Goal: Information Seeking & Learning: Check status

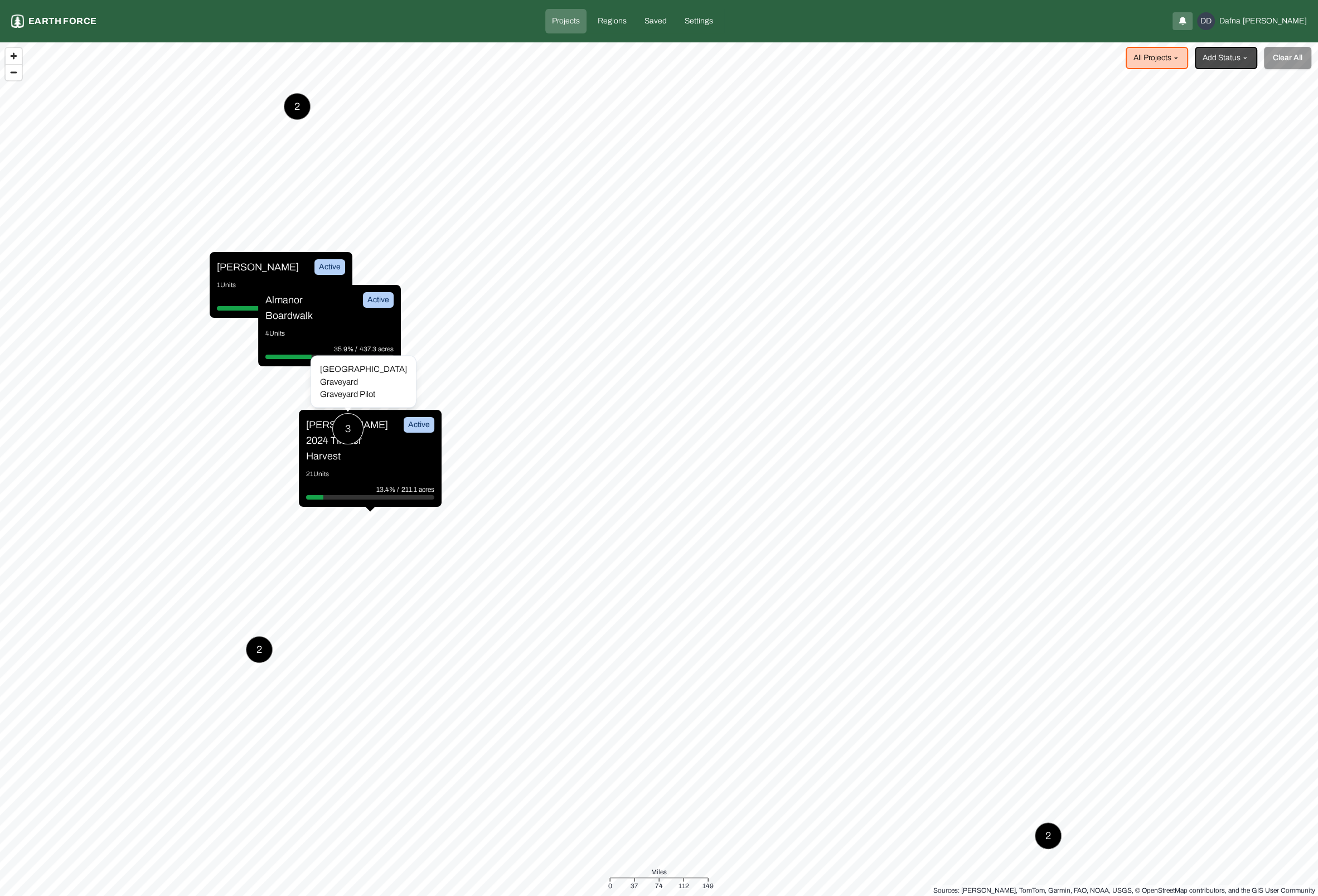
click at [353, 417] on div "3" at bounding box center [348, 429] width 31 height 31
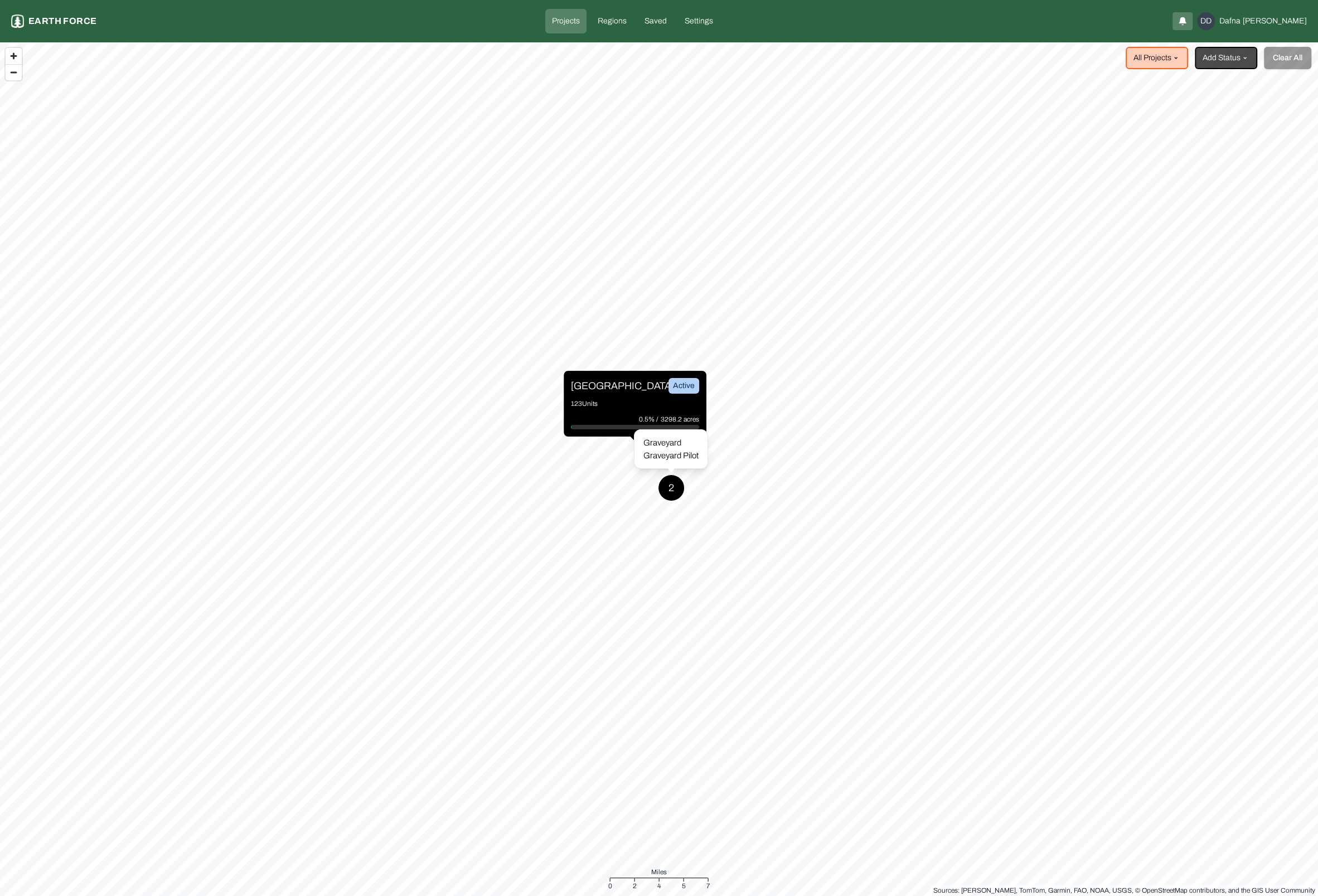
click at [669, 491] on div "2" at bounding box center [671, 488] width 27 height 27
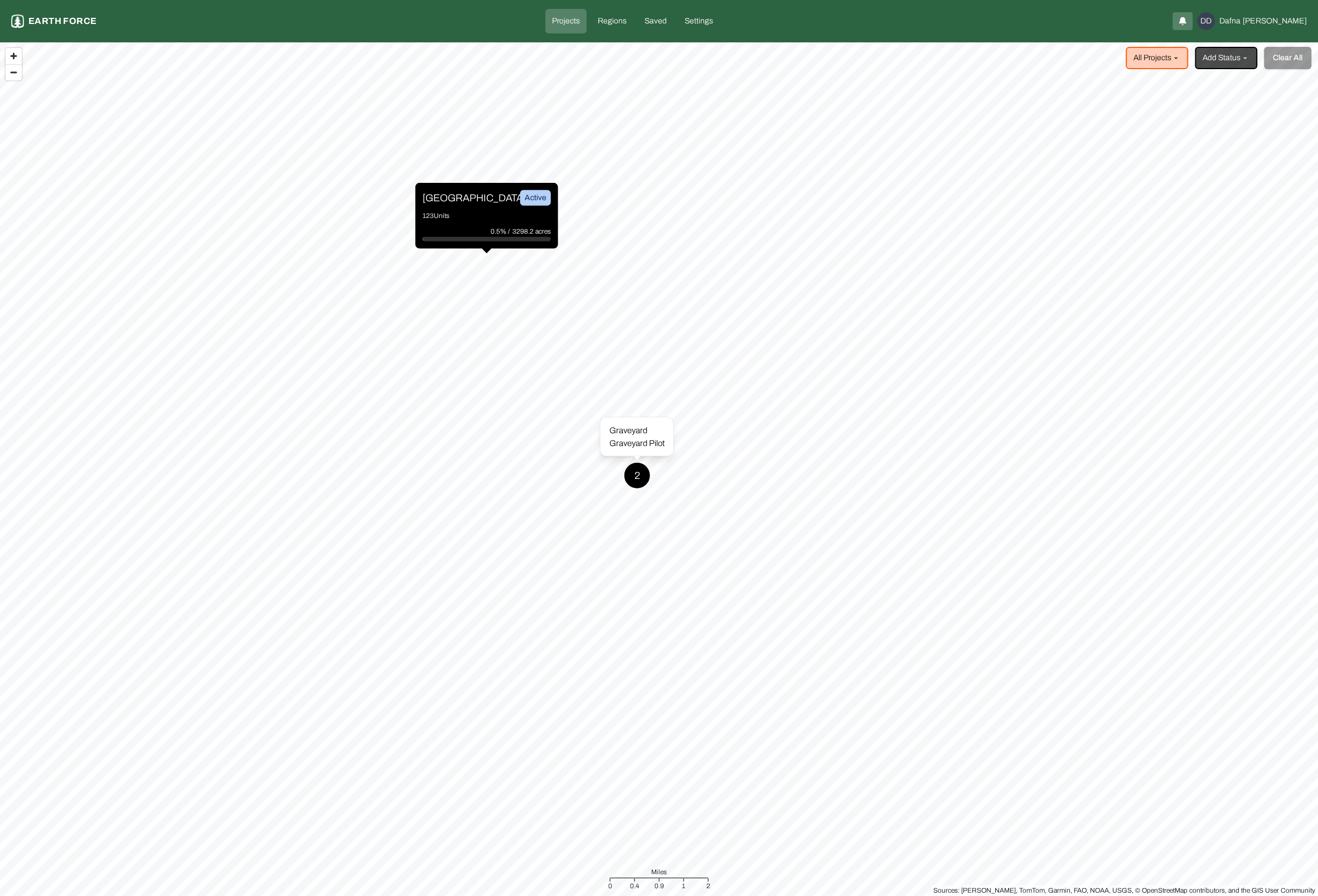
click at [637, 475] on div "2" at bounding box center [637, 475] width 27 height 27
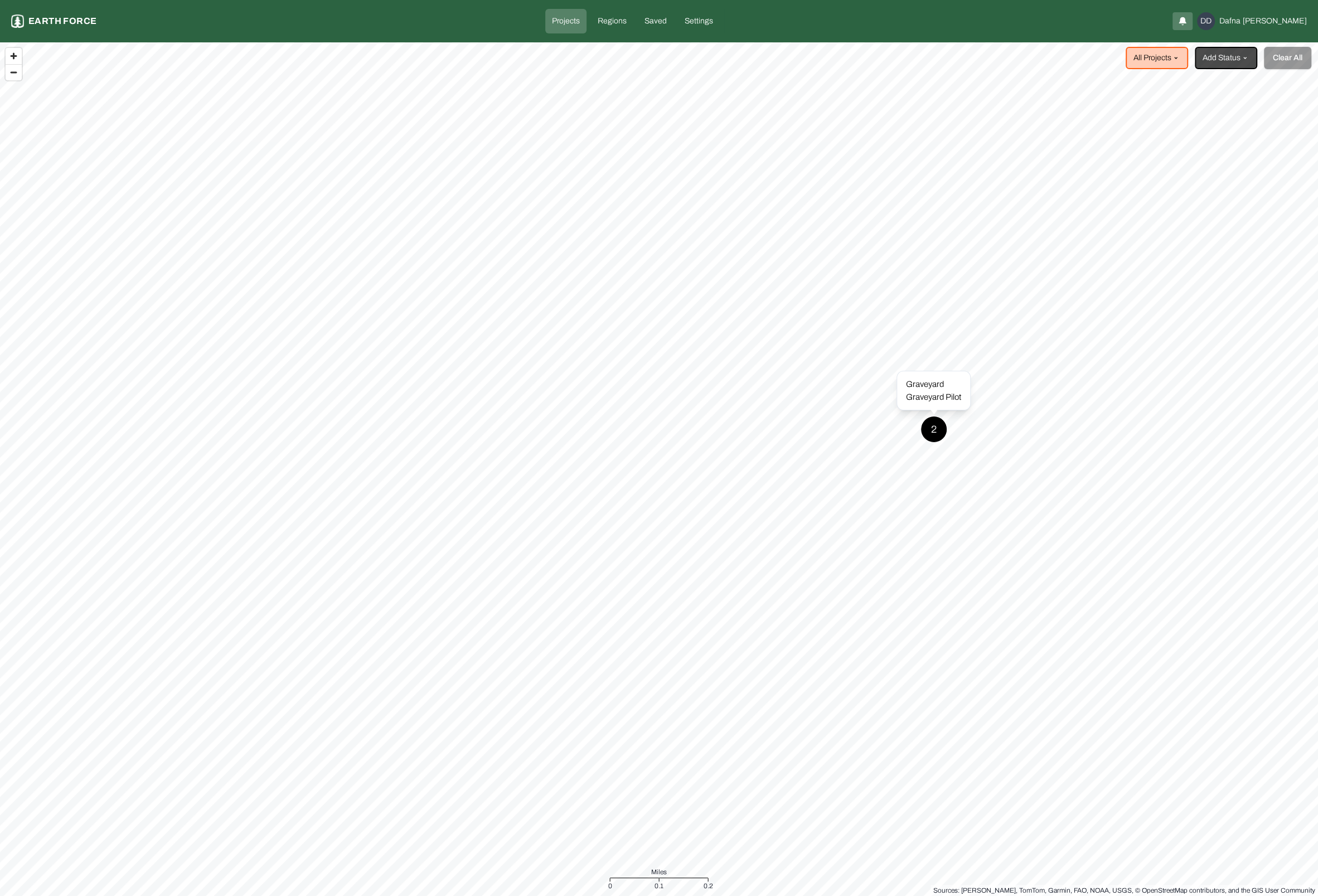
click at [928, 385] on div "Graveyard" at bounding box center [934, 384] width 55 height 13
click at [926, 440] on div "2" at bounding box center [934, 429] width 27 height 27
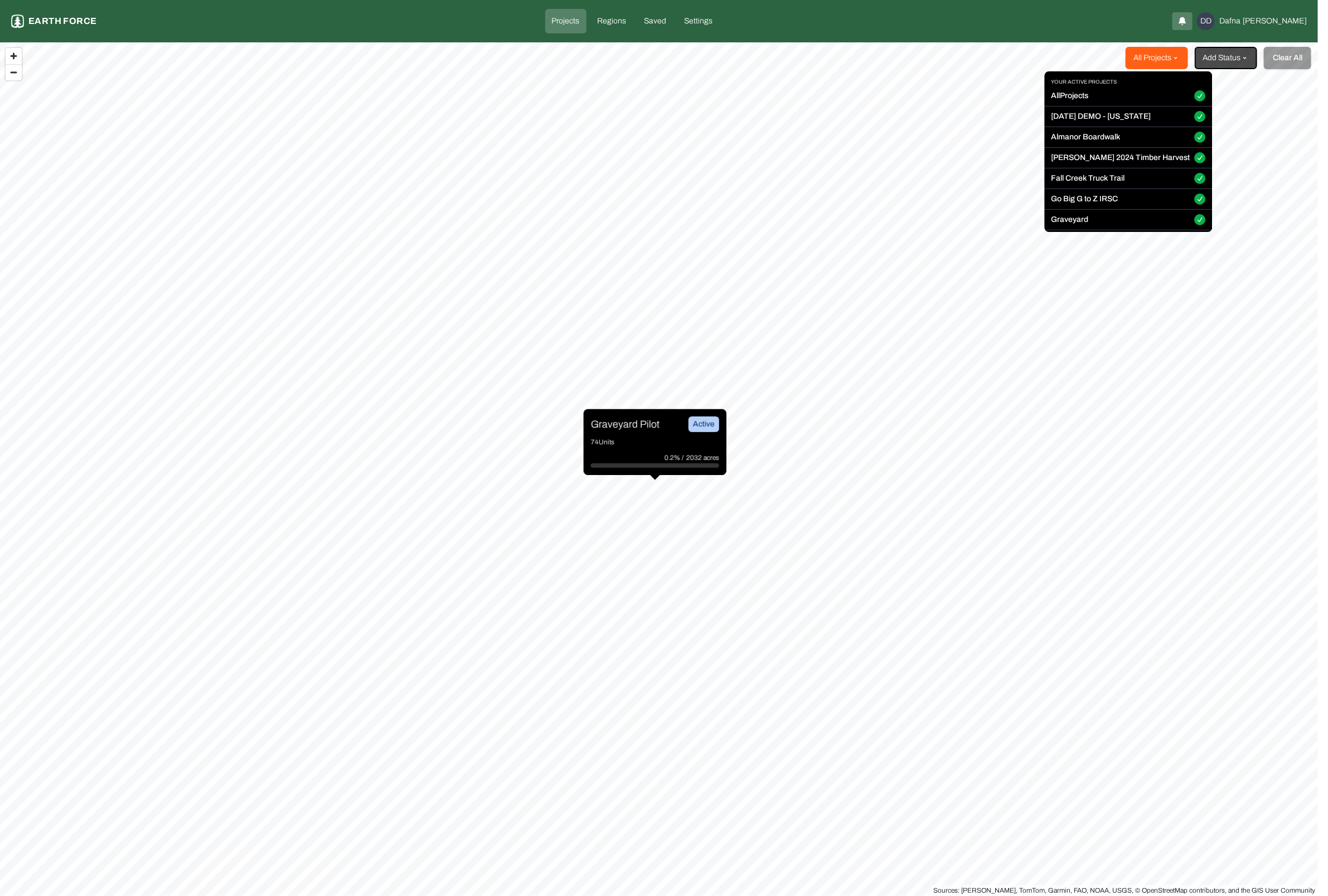
click at [1144, 49] on html "Projects Earth force Projects Regions Saved Settings DD Dafna David All Project…" at bounding box center [664, 448] width 1328 height 896
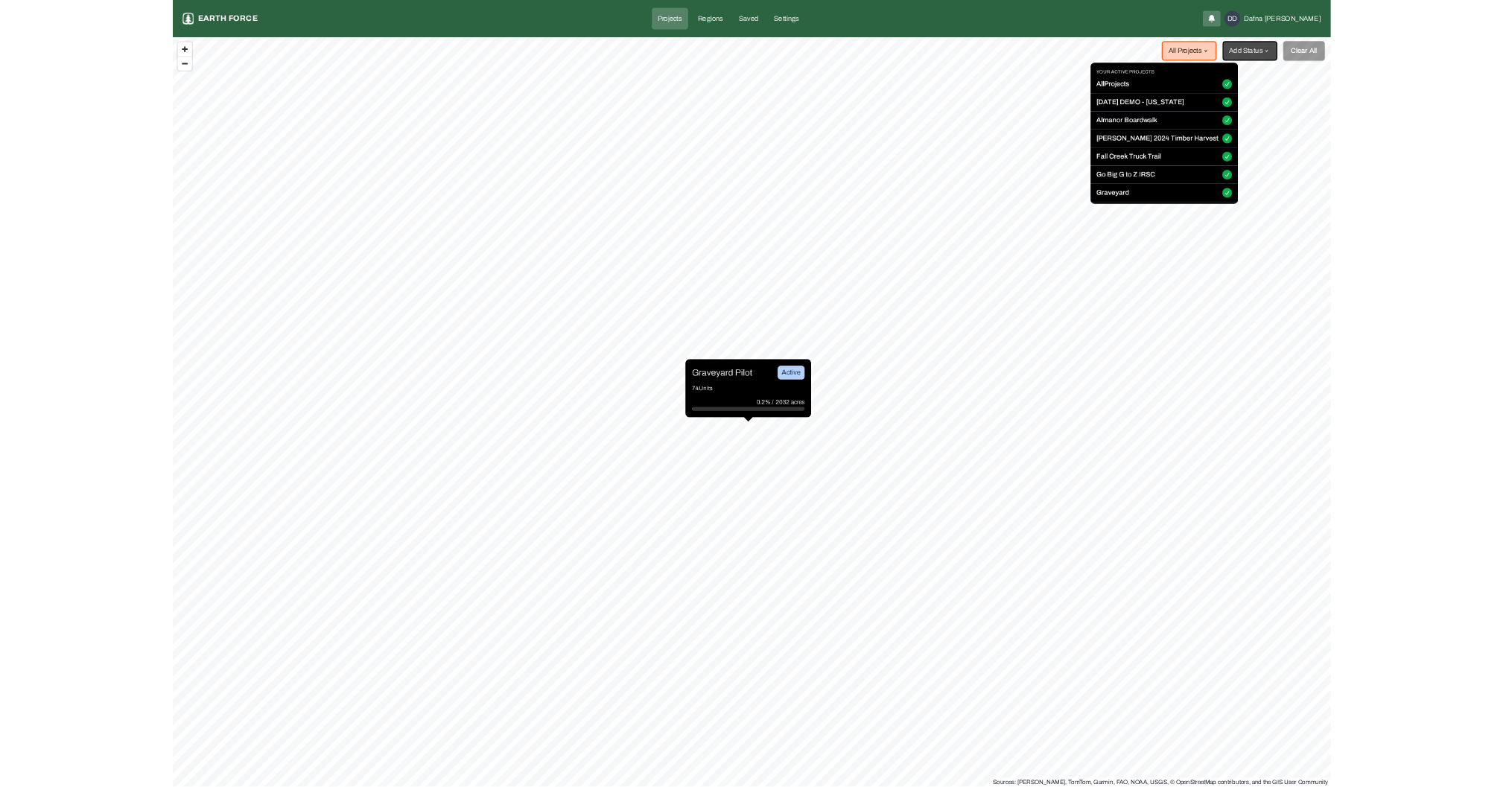
scroll to position [174, 0]
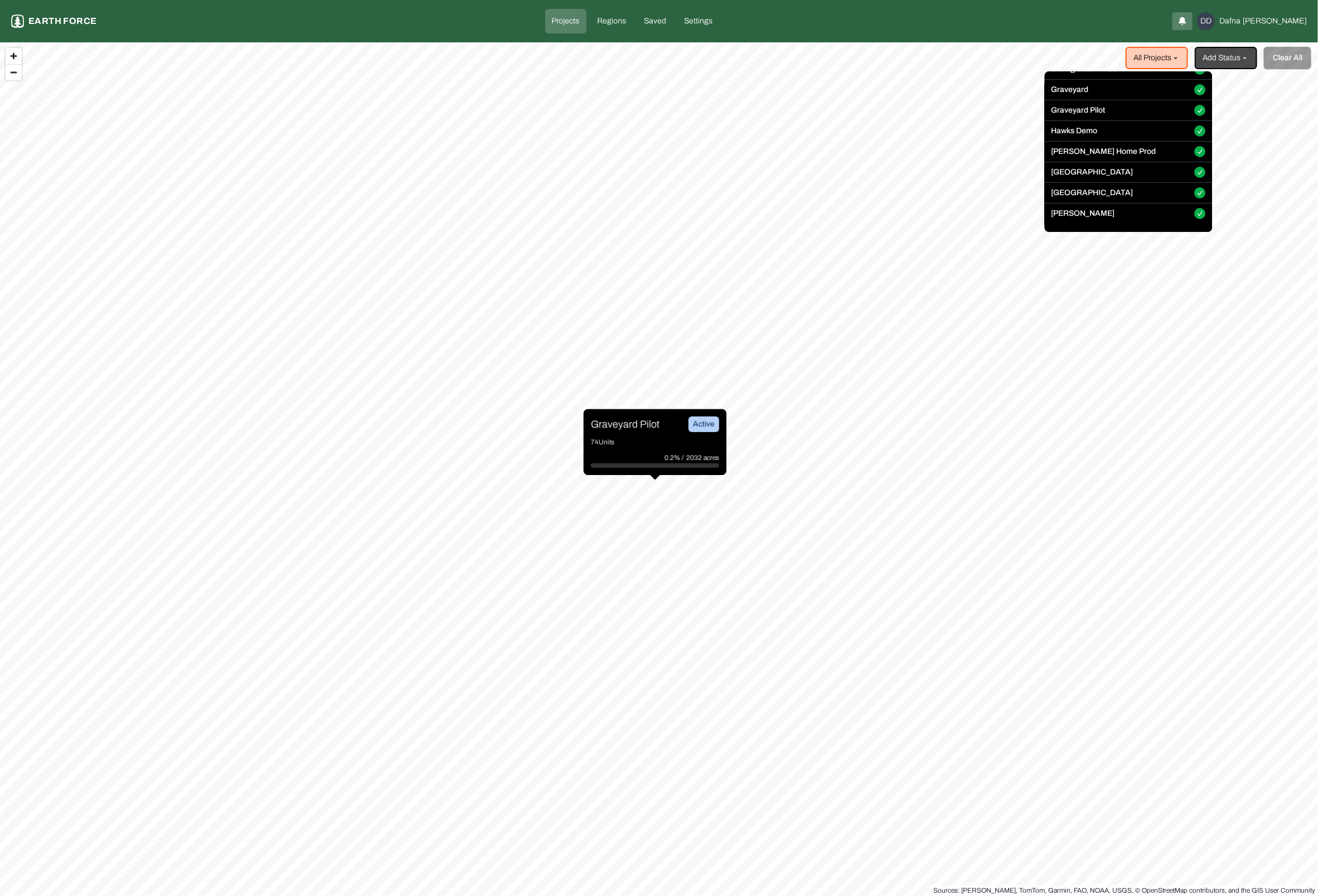
click at [1194, 108] on button "Graveyard Pilot" at bounding box center [1200, 111] width 11 height 11
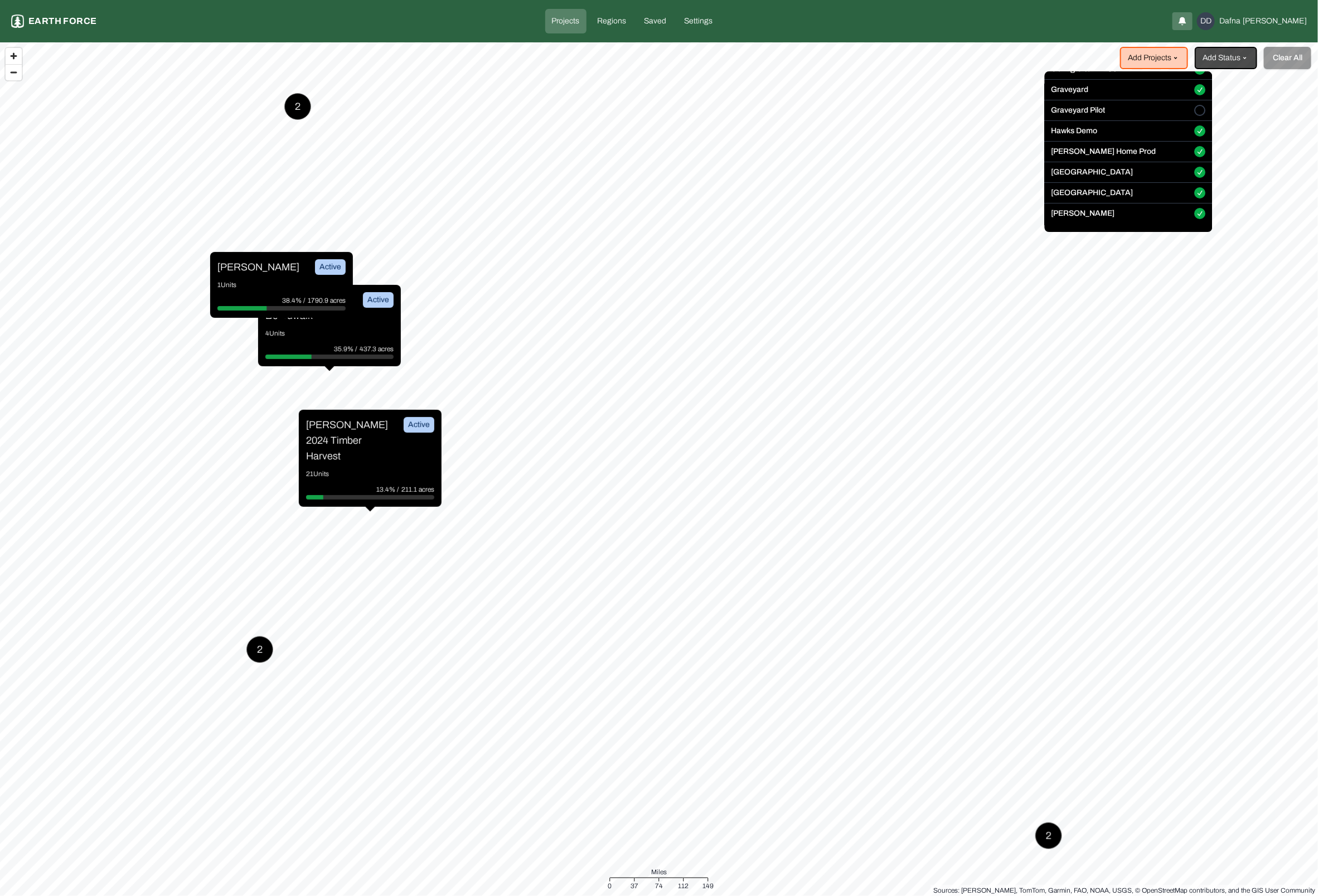
click at [377, 381] on html "Projects Earth force Projects Regions Saved Settings DD Dafna David Add Project…" at bounding box center [664, 448] width 1328 height 896
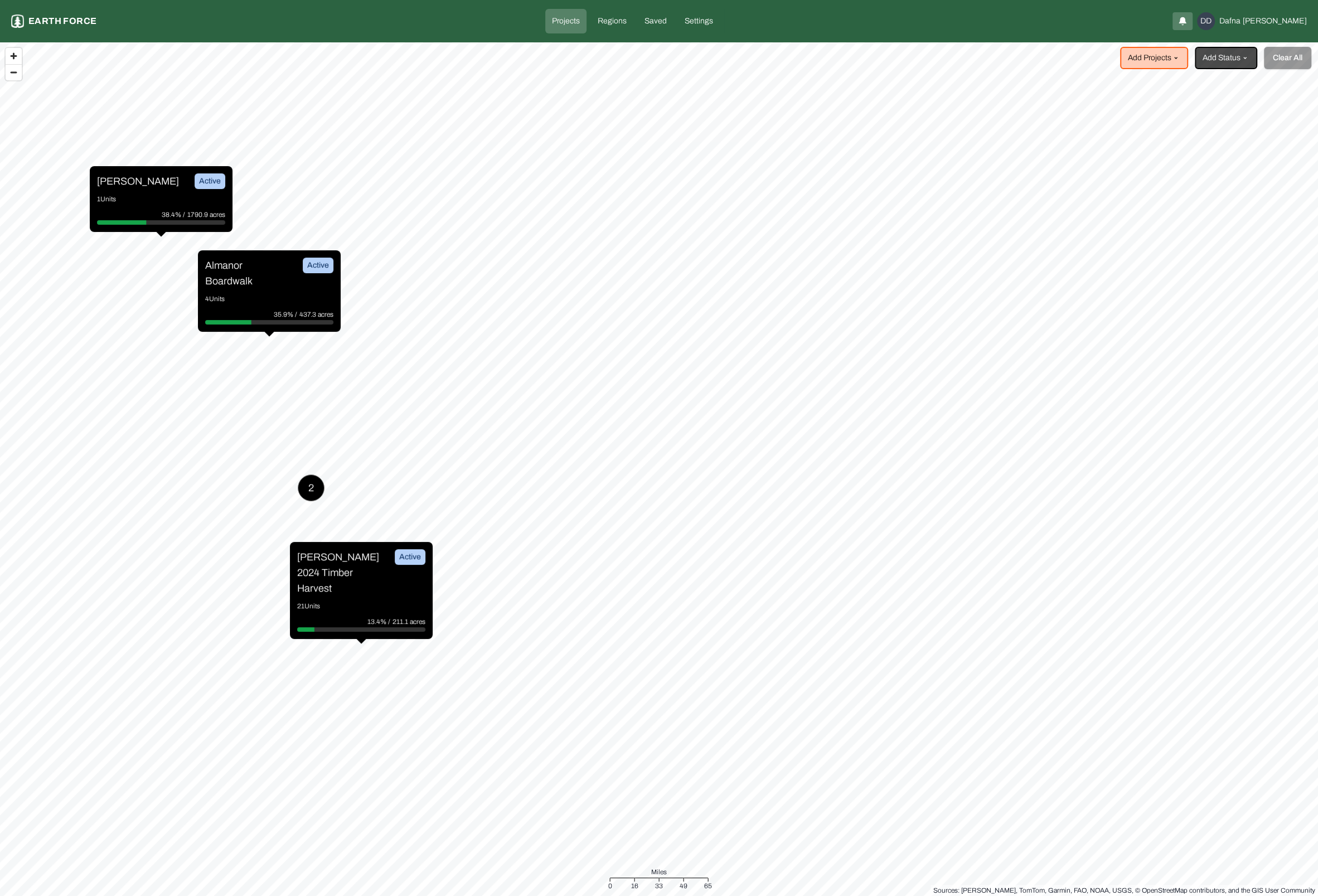
click at [305, 493] on div "2" at bounding box center [311, 488] width 27 height 27
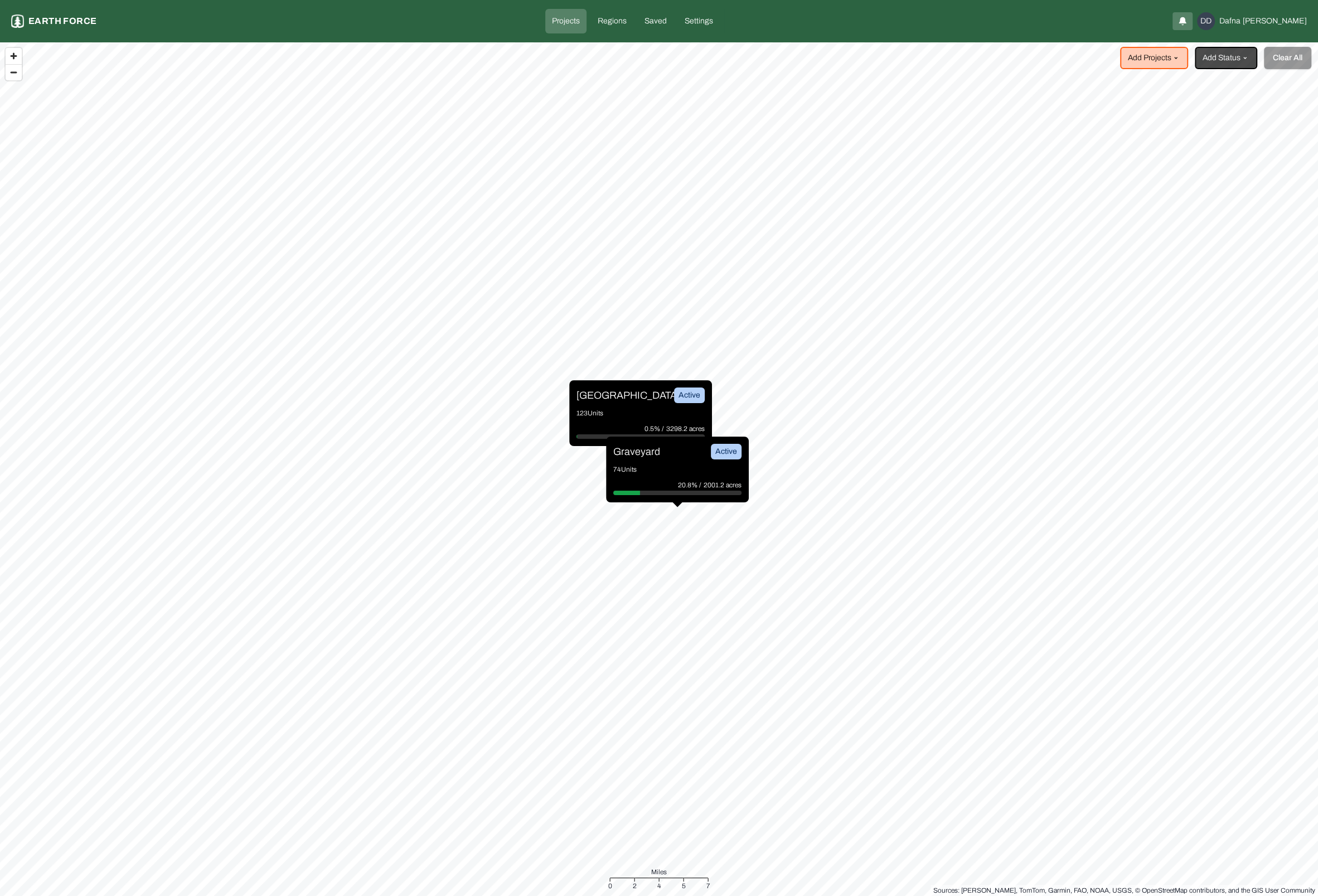
click at [652, 457] on p "Graveyard" at bounding box center [637, 451] width 47 height 16
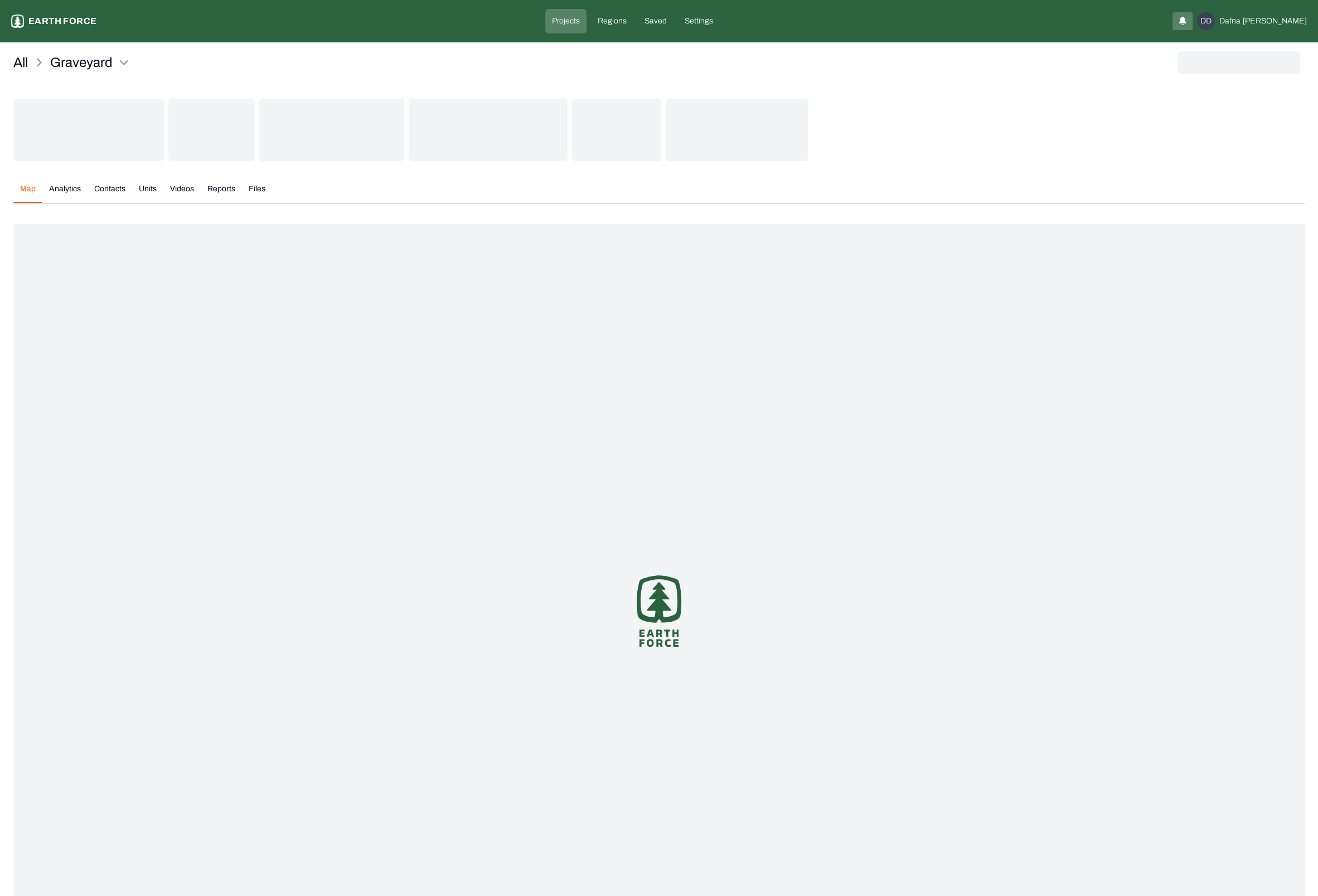
click at [226, 185] on button "Reports" at bounding box center [221, 193] width 41 height 20
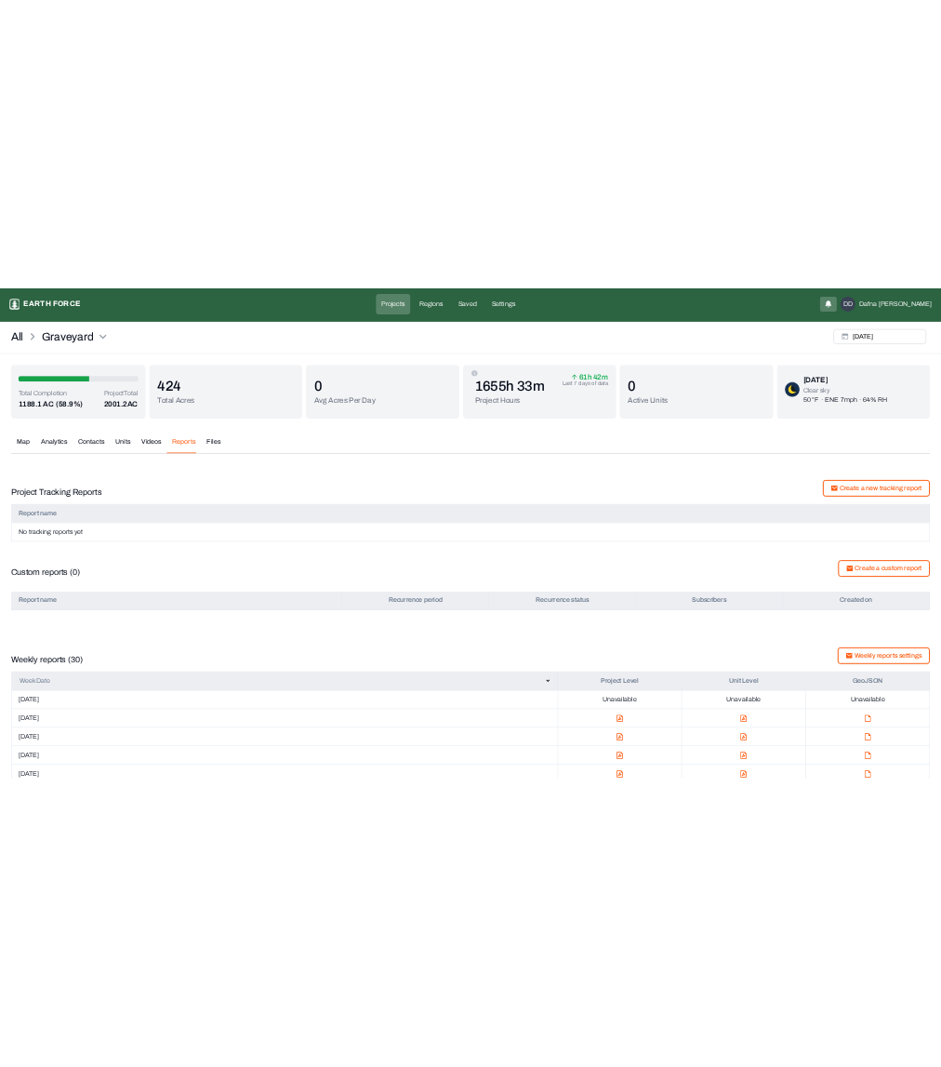
scroll to position [2, 0]
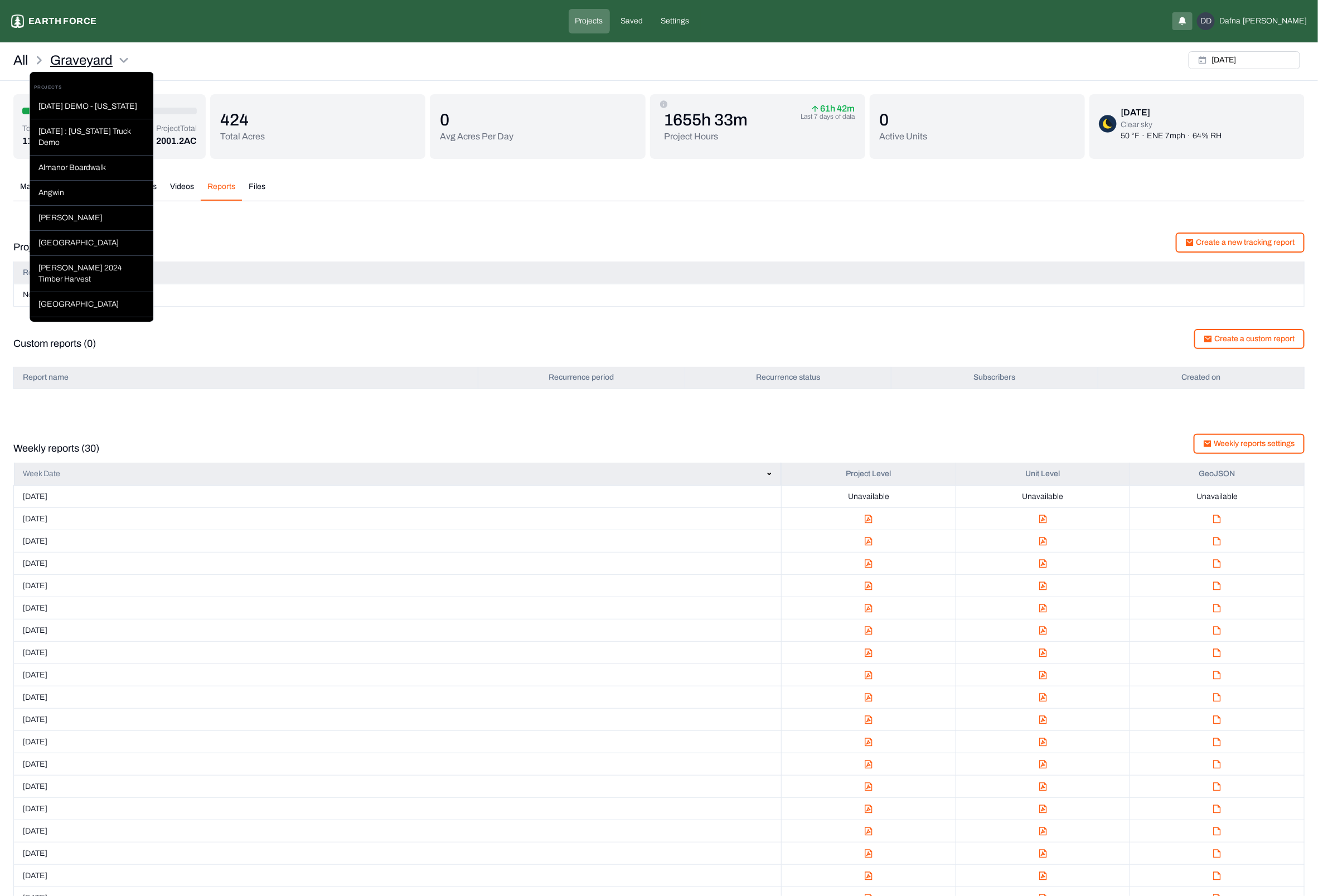
click at [110, 61] on html "Graveyard Earth force Projects Saved Settings DD Dafna [PERSON_NAME] Graveyard …" at bounding box center [664, 584] width 1328 height 1168
click at [83, 158] on div "Go Big G to Z IRSC" at bounding box center [92, 153] width 124 height 25
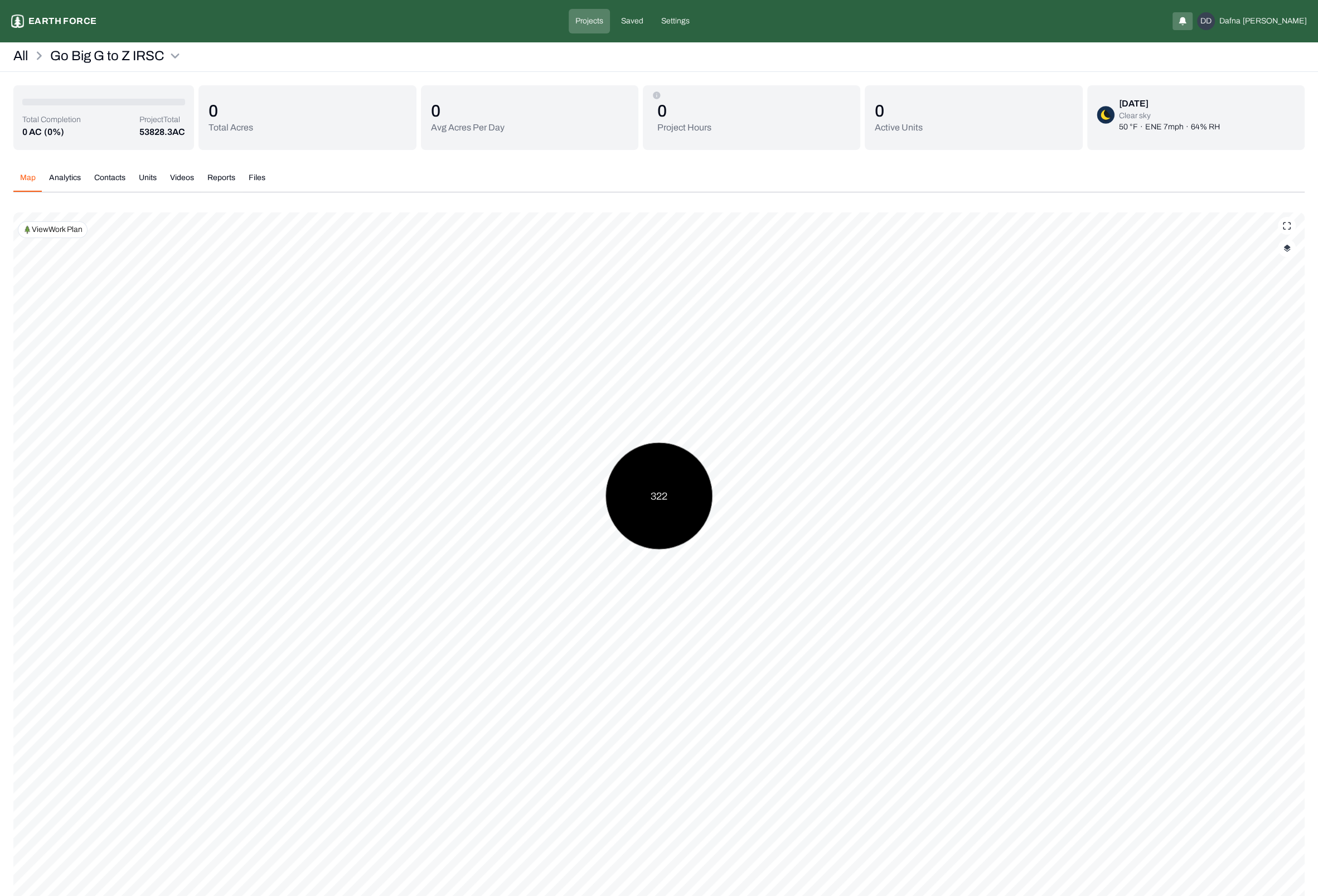
click at [69, 228] on p "View Work Plan" at bounding box center [57, 230] width 51 height 11
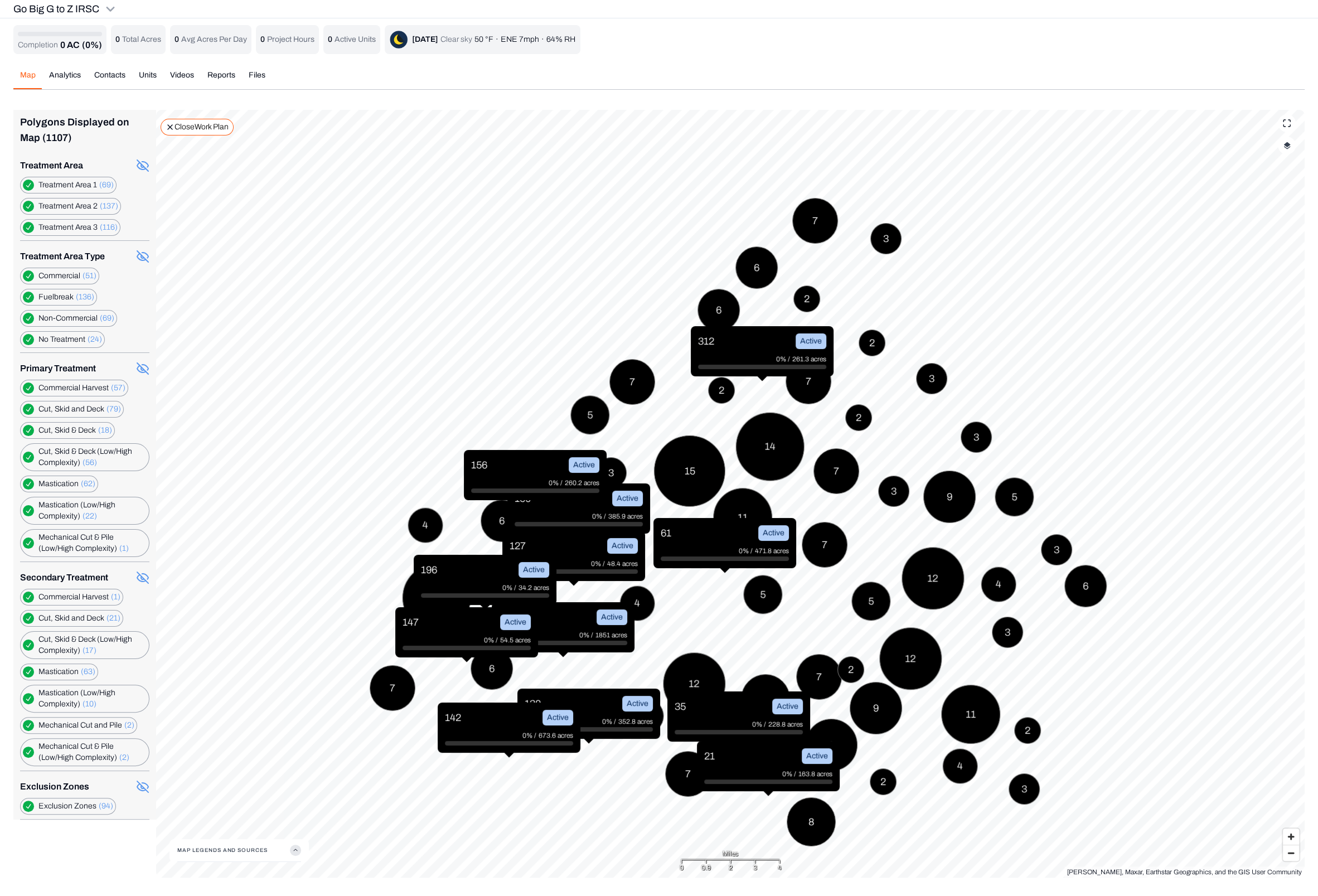
click at [211, 127] on p "Close Work Plan" at bounding box center [201, 127] width 54 height 11
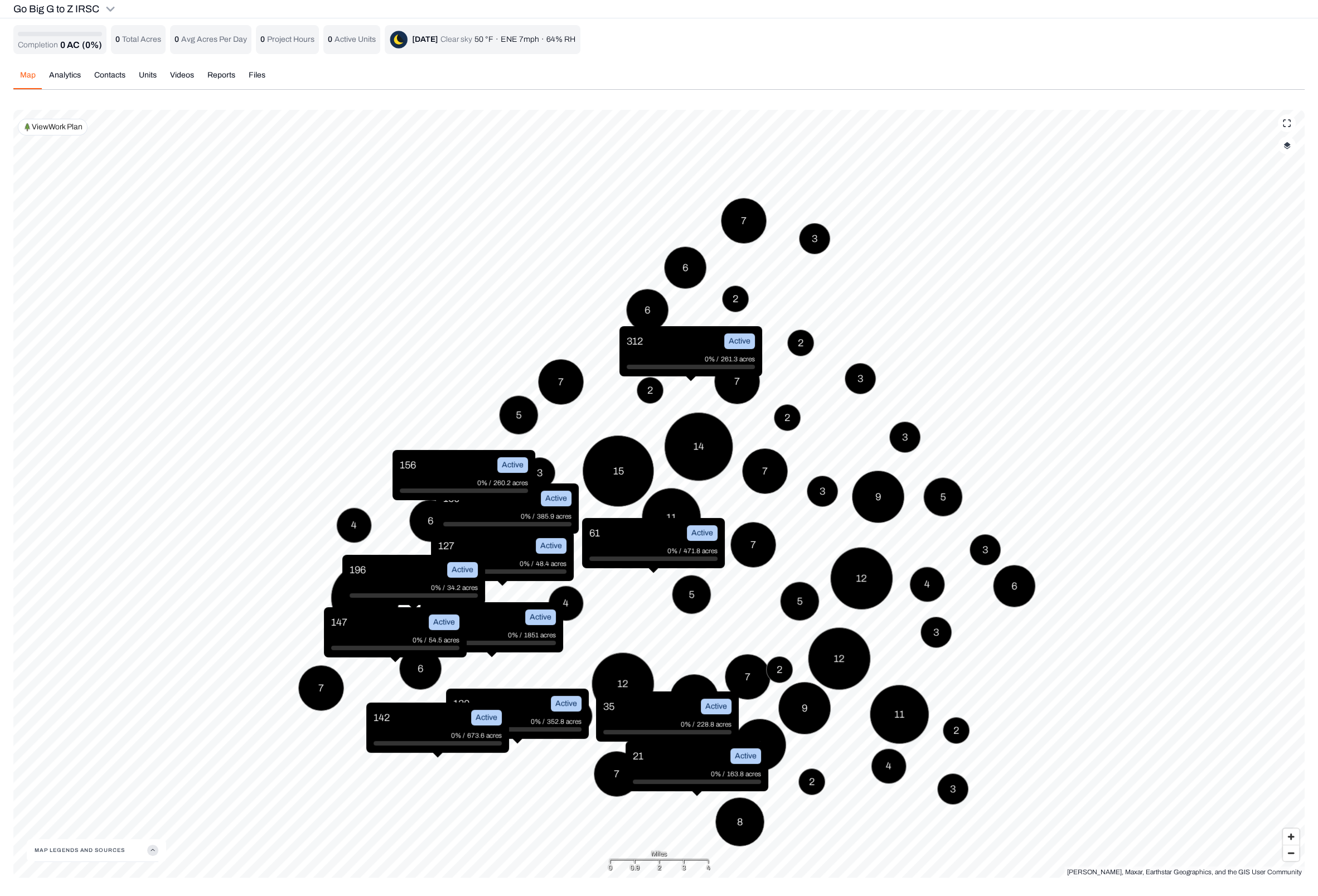
click at [218, 84] on div "Completion 0 AC (0%) 0 Total Acres 0 Avg Acres Per Day 0 Project Hours 0 Active…" at bounding box center [659, 451] width 1291 height 852
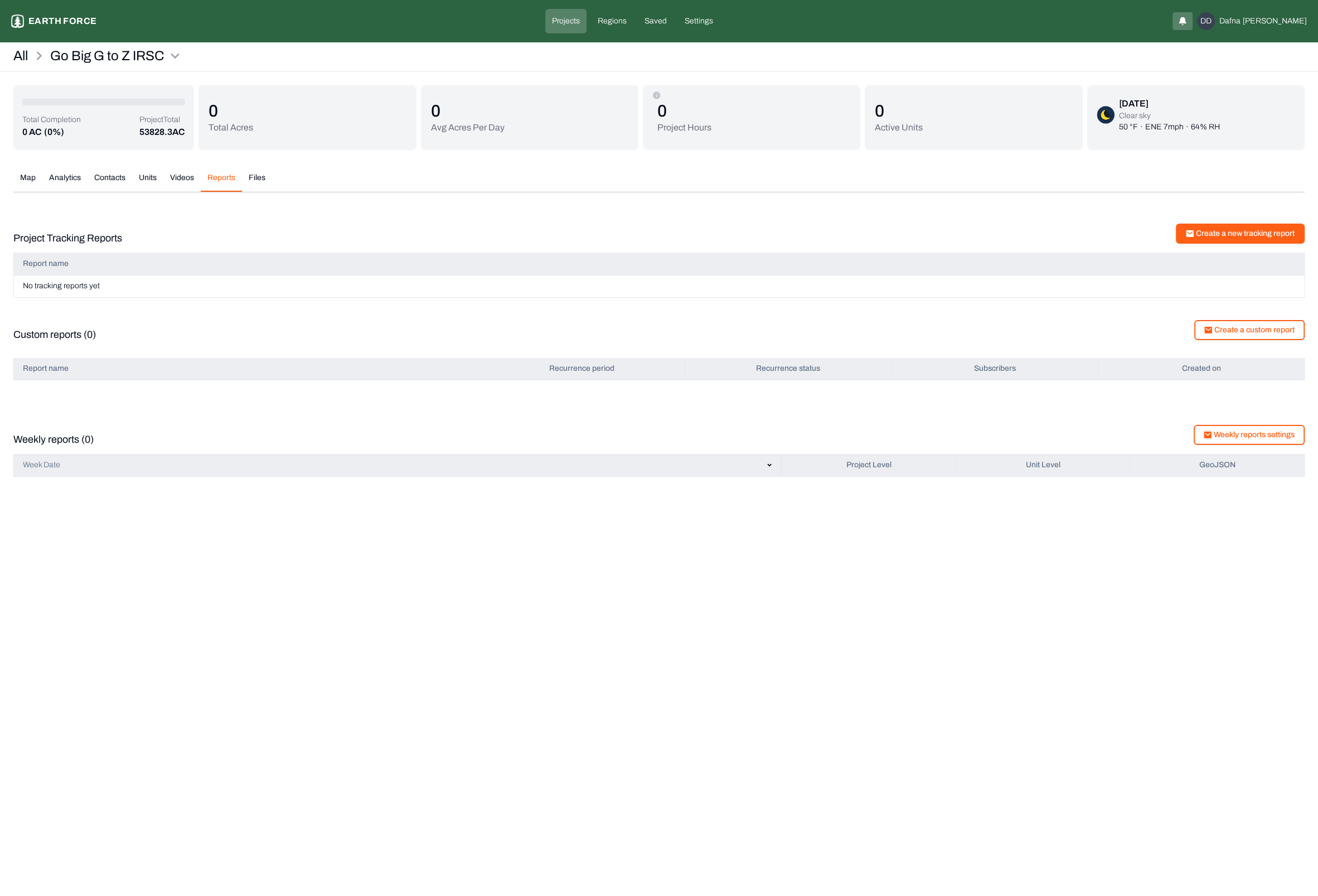
click at [1236, 236] on button "Create a new tracking report" at bounding box center [1240, 233] width 129 height 20
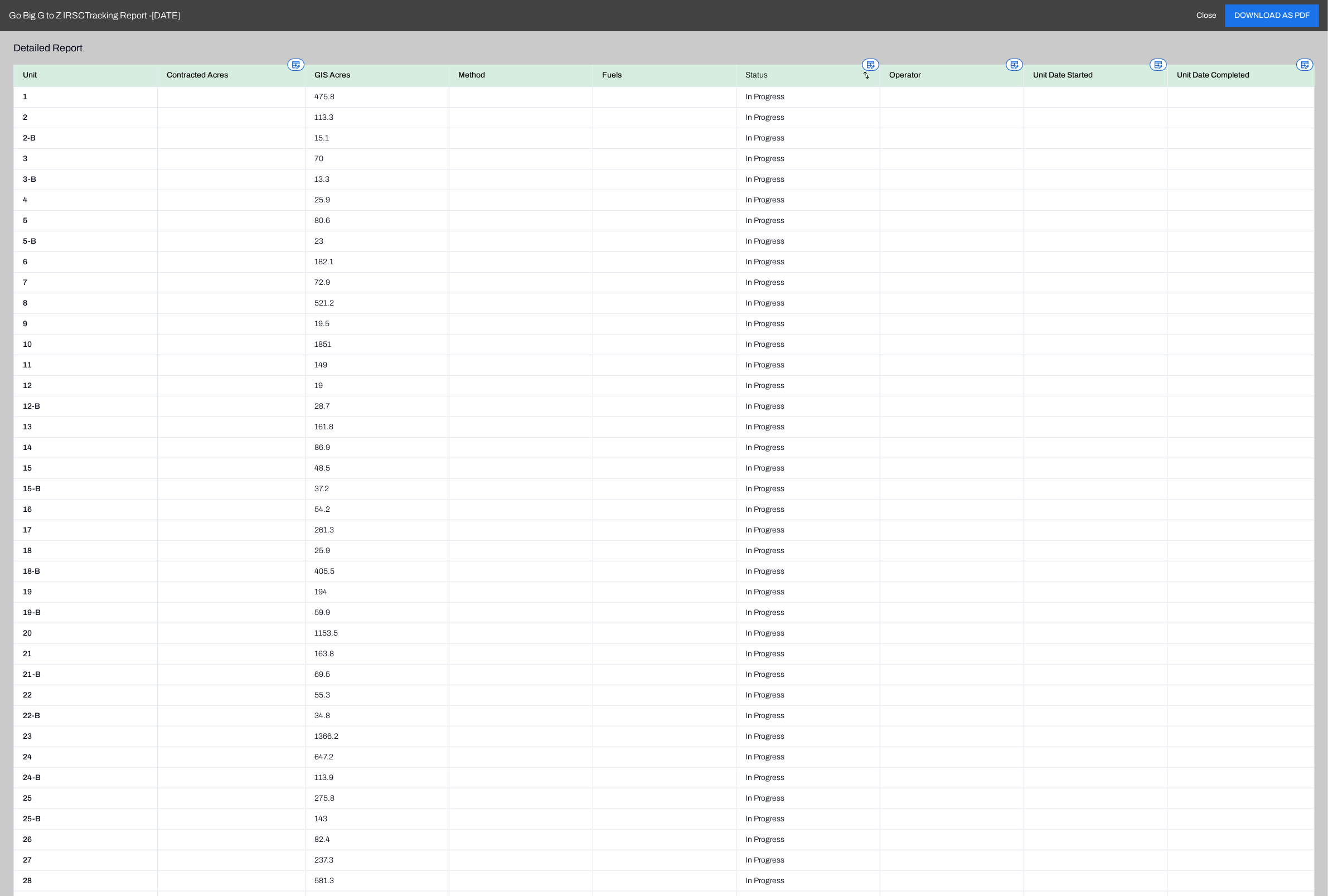
click at [1200, 15] on button "Close" at bounding box center [1206, 15] width 38 height 22
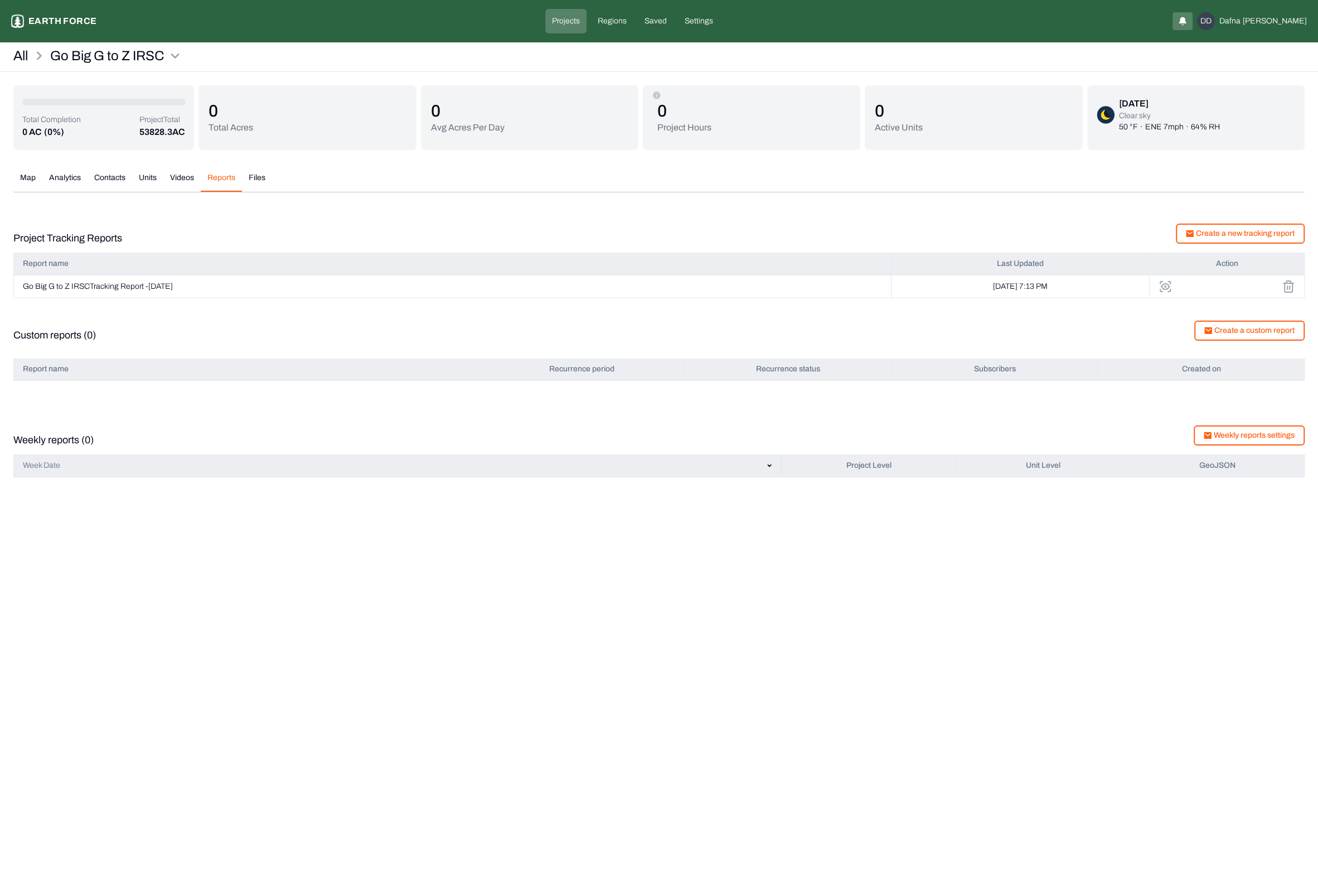
click at [1163, 288] on icon at bounding box center [1165, 286] width 13 height 13
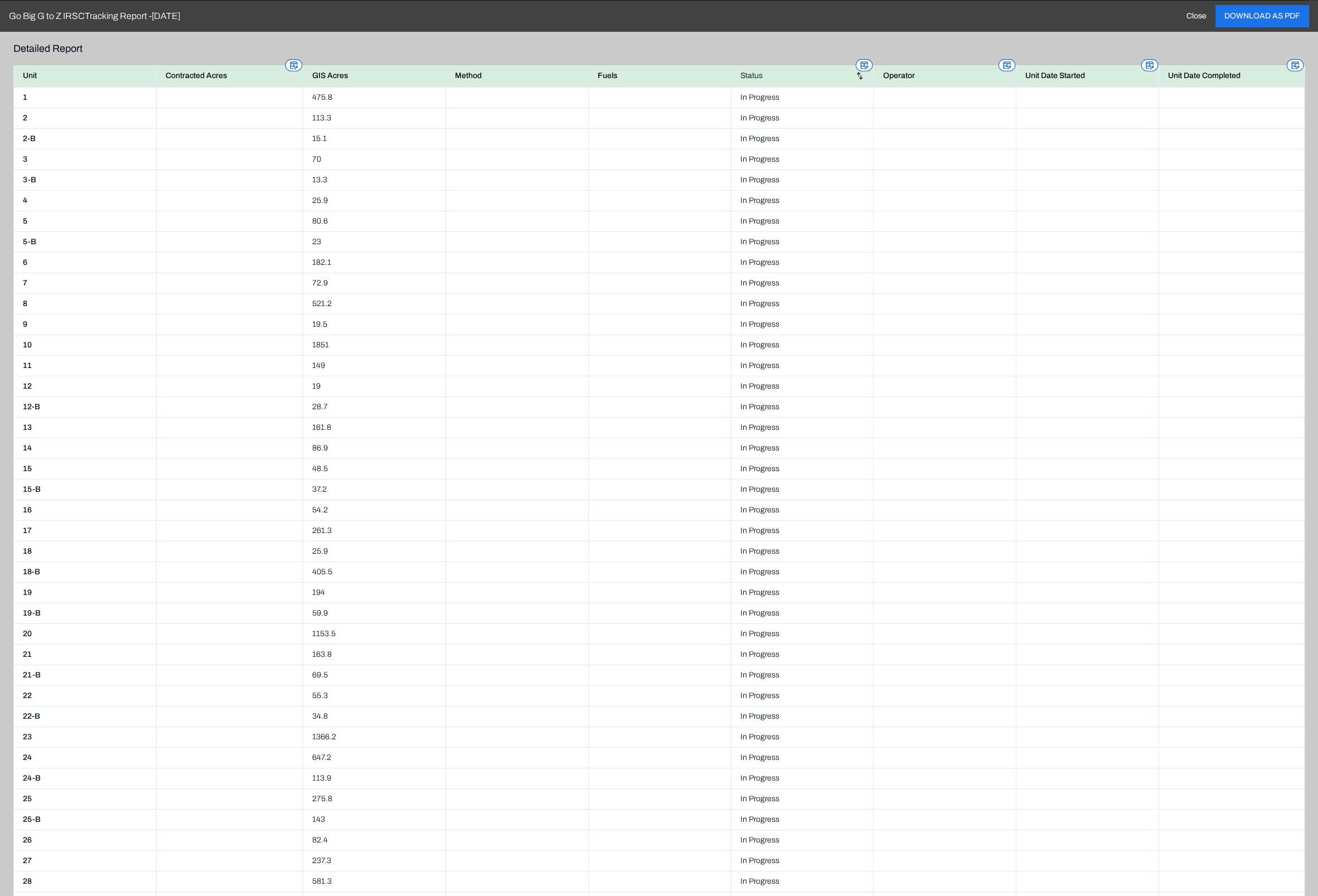
click at [1163, 288] on body "Go Big G to Z IRSC Earth force Projects Regions Saved Settings DD Dafna [PERSON…" at bounding box center [654, 239] width 1308 height 477
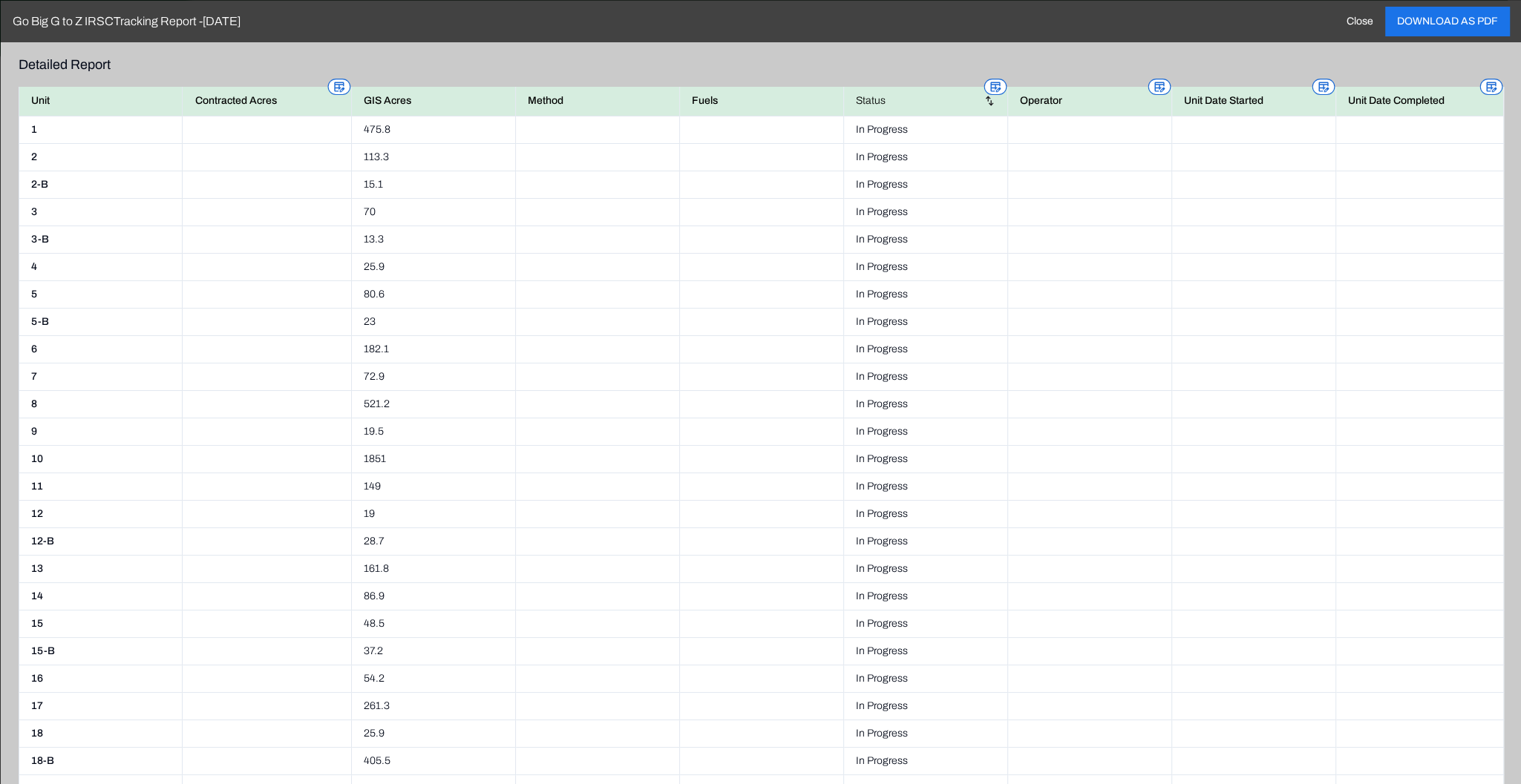
click at [1064, 301] on td at bounding box center [1089, 294] width 164 height 27
click at [1341, 26] on button "Close" at bounding box center [1359, 20] width 50 height 30
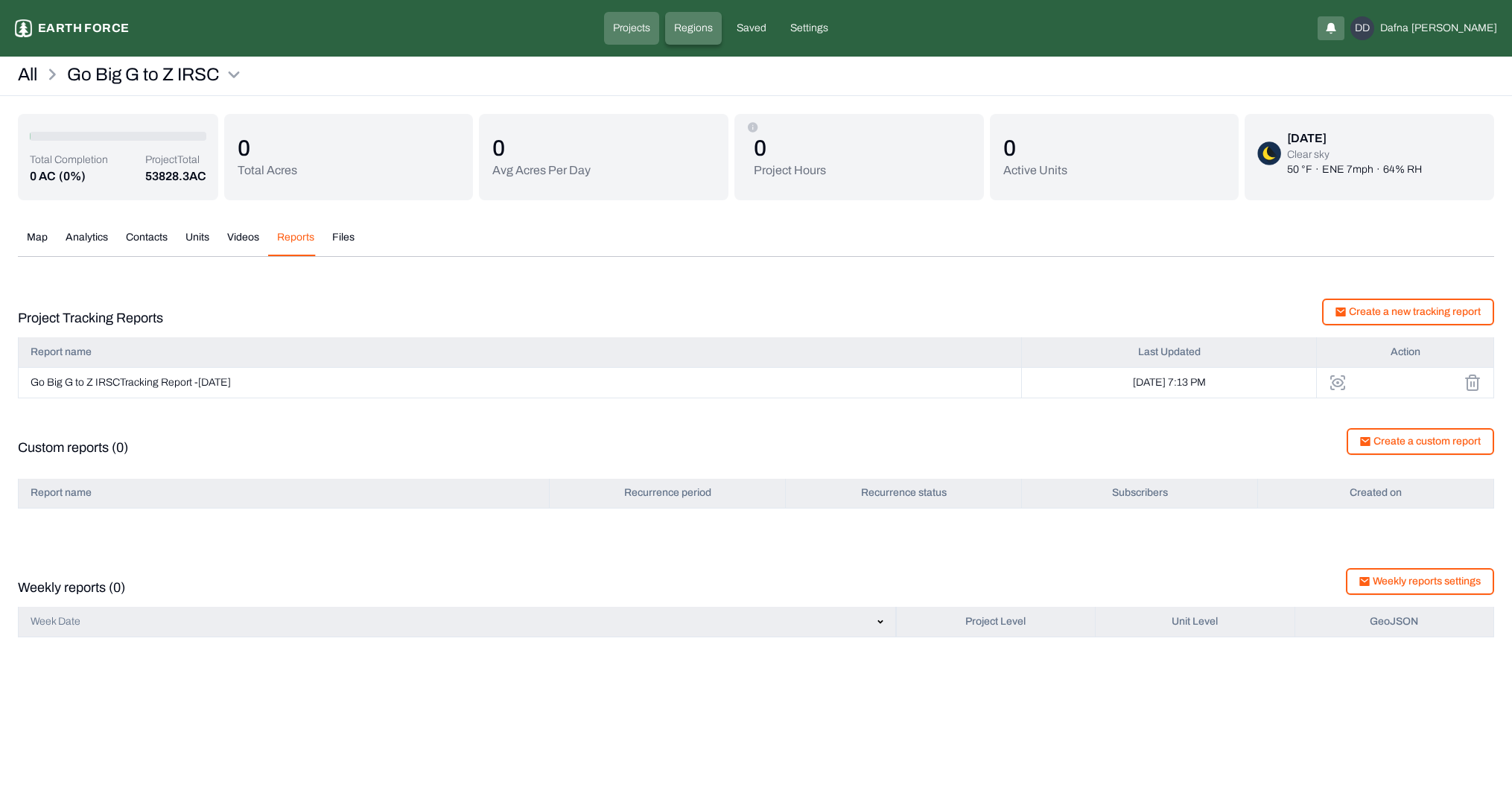
click at [713, 34] on p "Regions" at bounding box center [694, 28] width 38 height 15
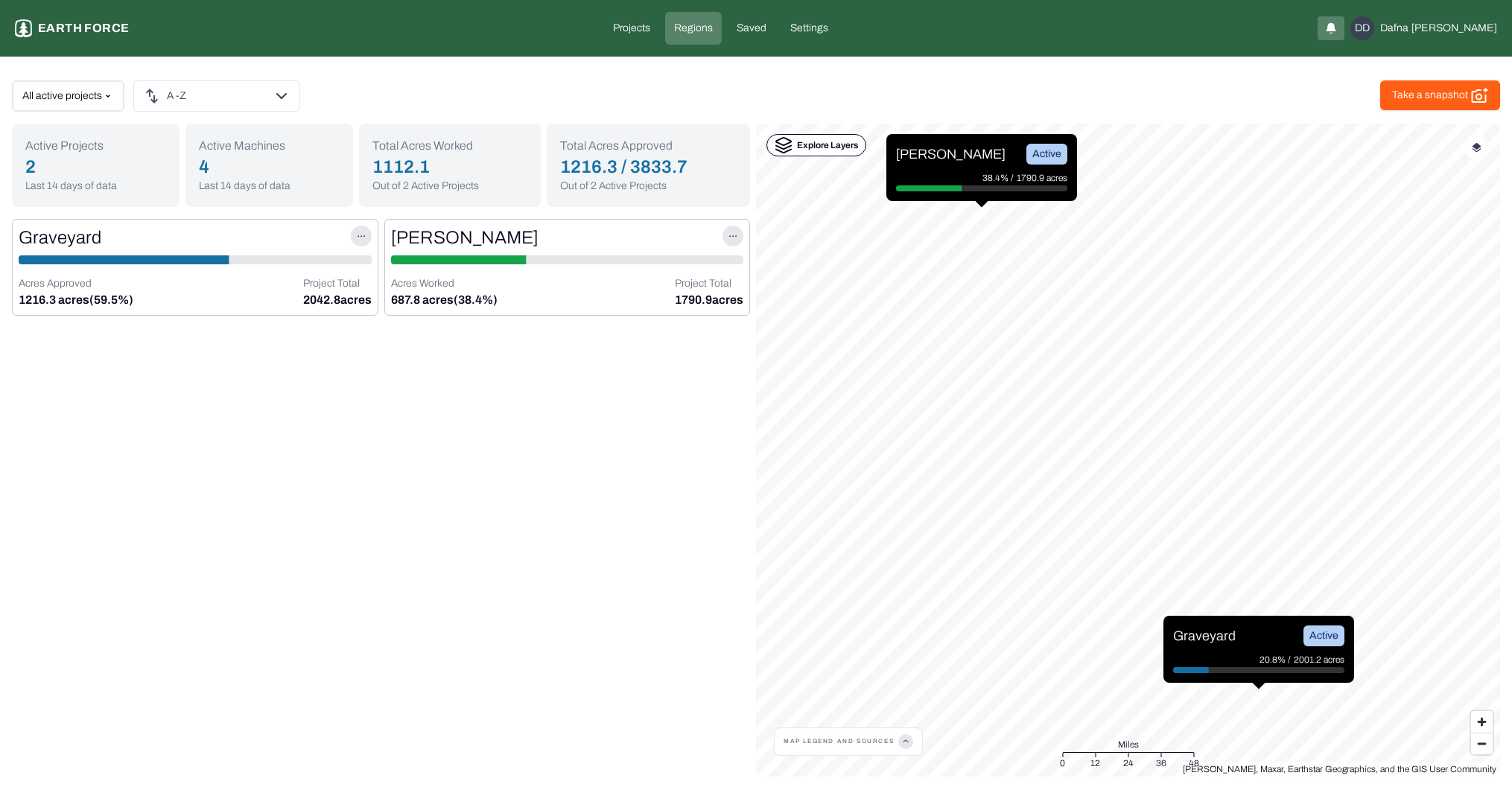
click at [819, 143] on p "Explore Layers" at bounding box center [827, 145] width 61 height 15
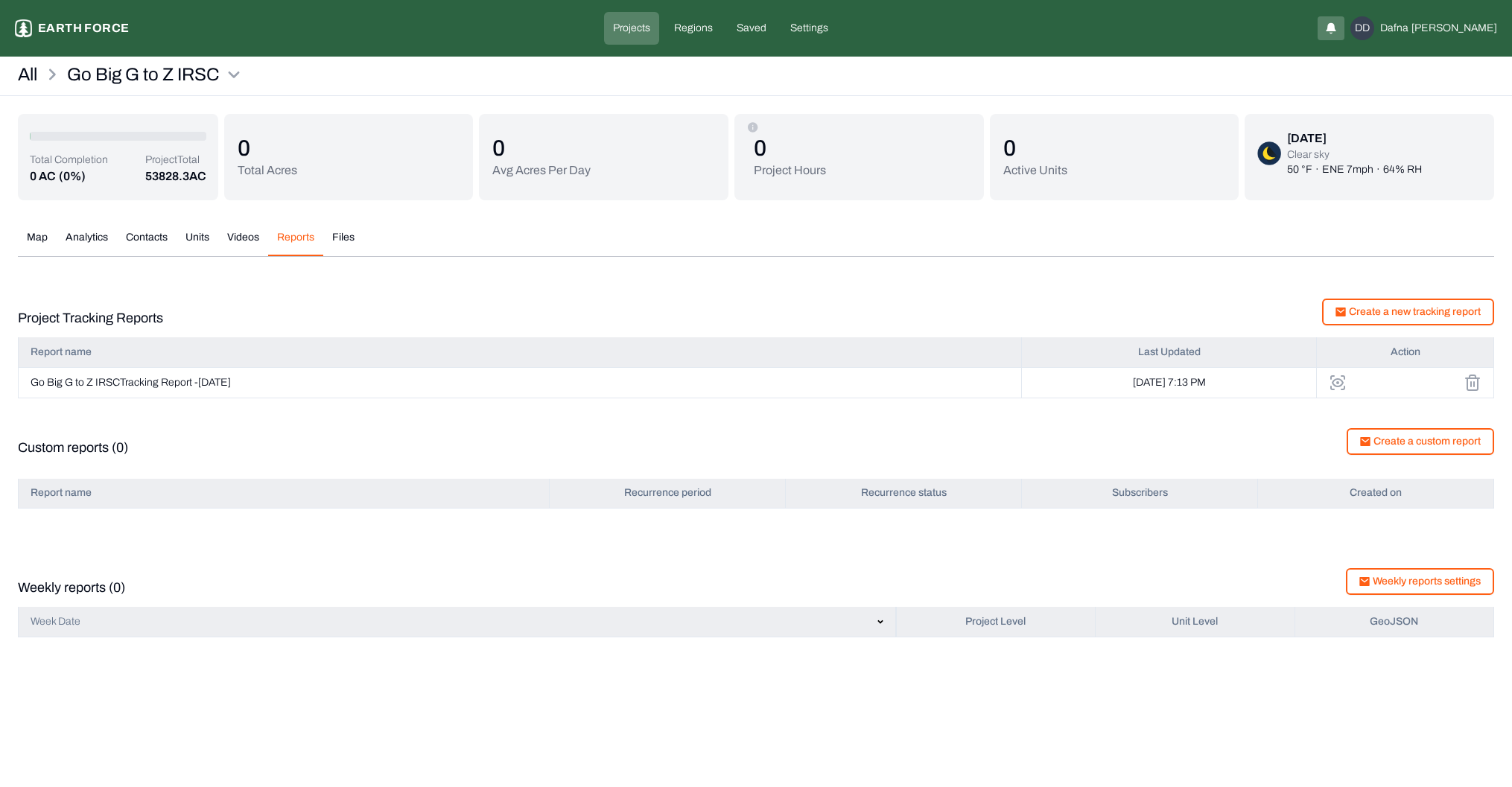
click at [1337, 32] on icon "button" at bounding box center [1331, 28] width 12 height 18
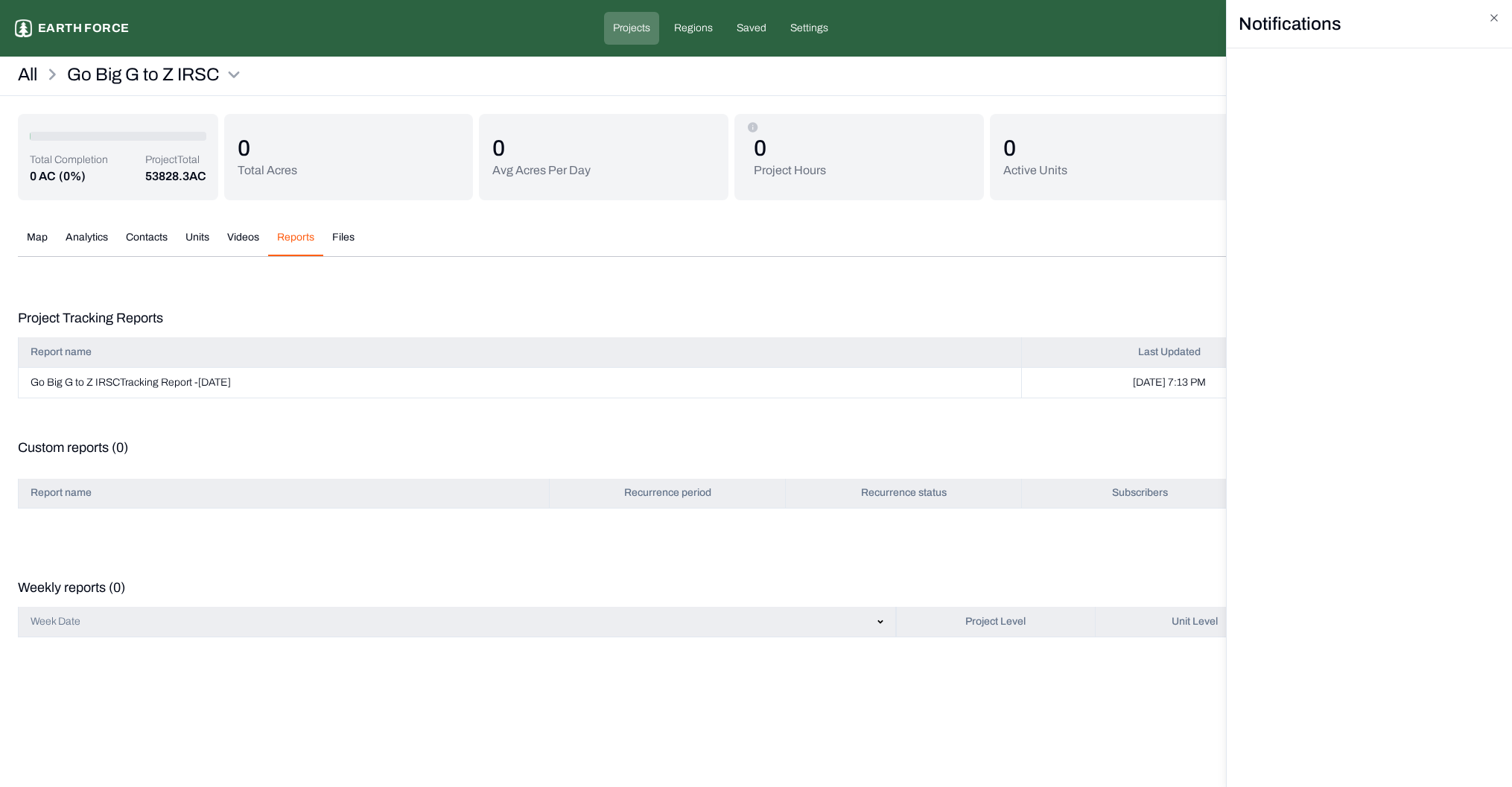
click at [947, 38] on html "Go Big G to Z IRSC Earth force Projects Regions Saved Settings DD Dafna [PERSON…" at bounding box center [756, 327] width 1512 height 656
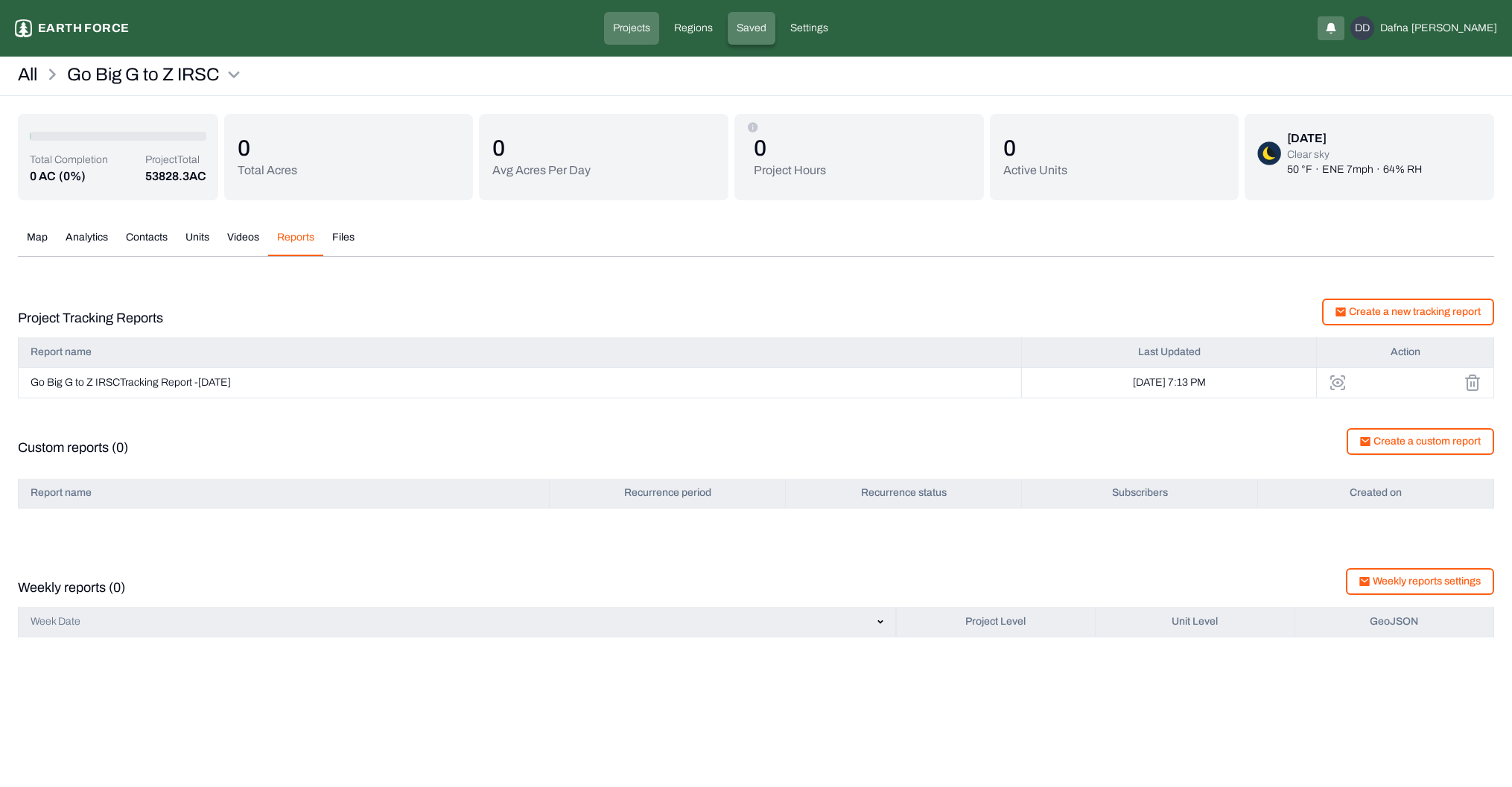
click at [766, 27] on p "Saved" at bounding box center [751, 28] width 30 height 15
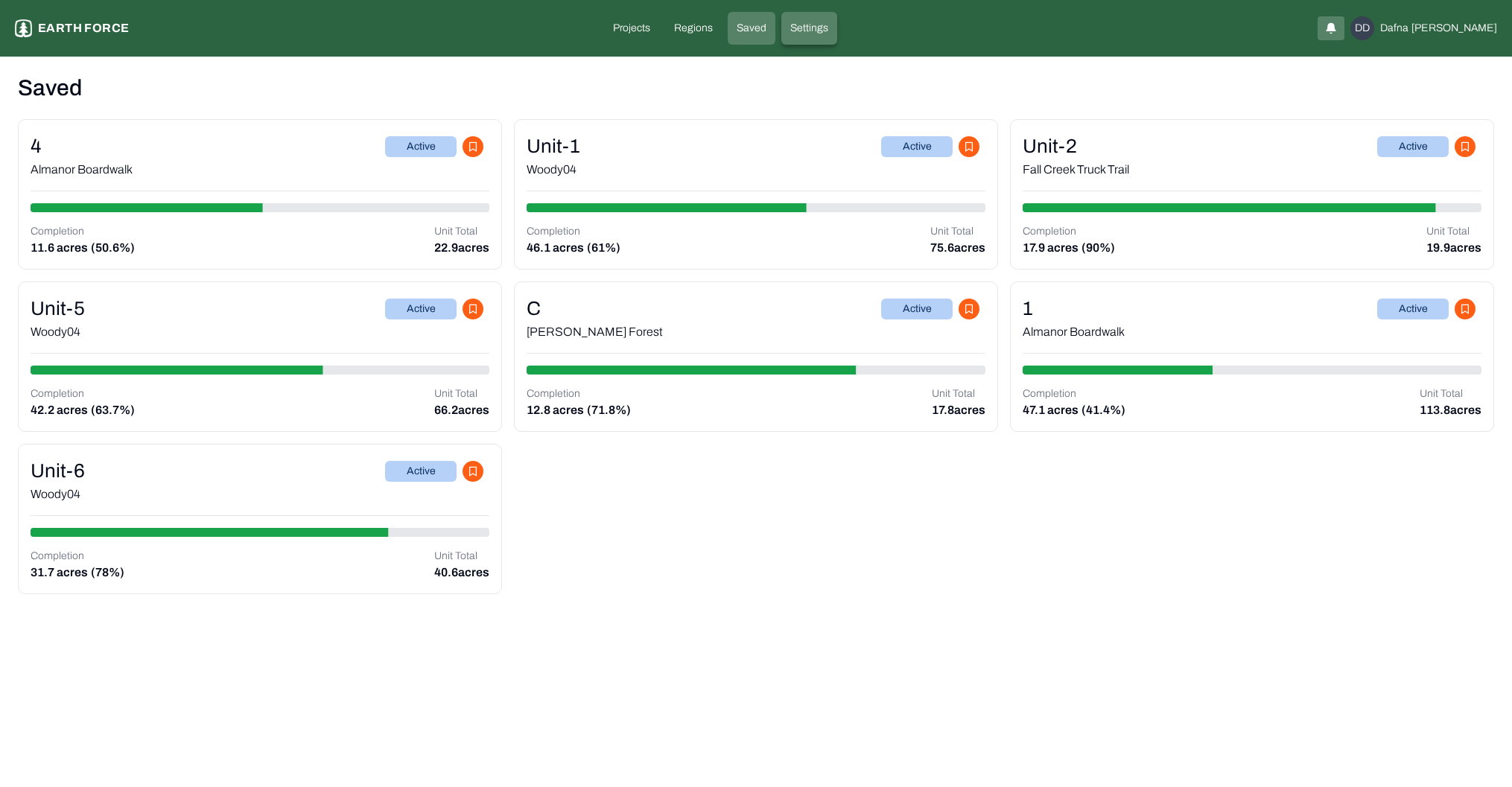
click at [828, 23] on p "Settings" at bounding box center [809, 28] width 38 height 15
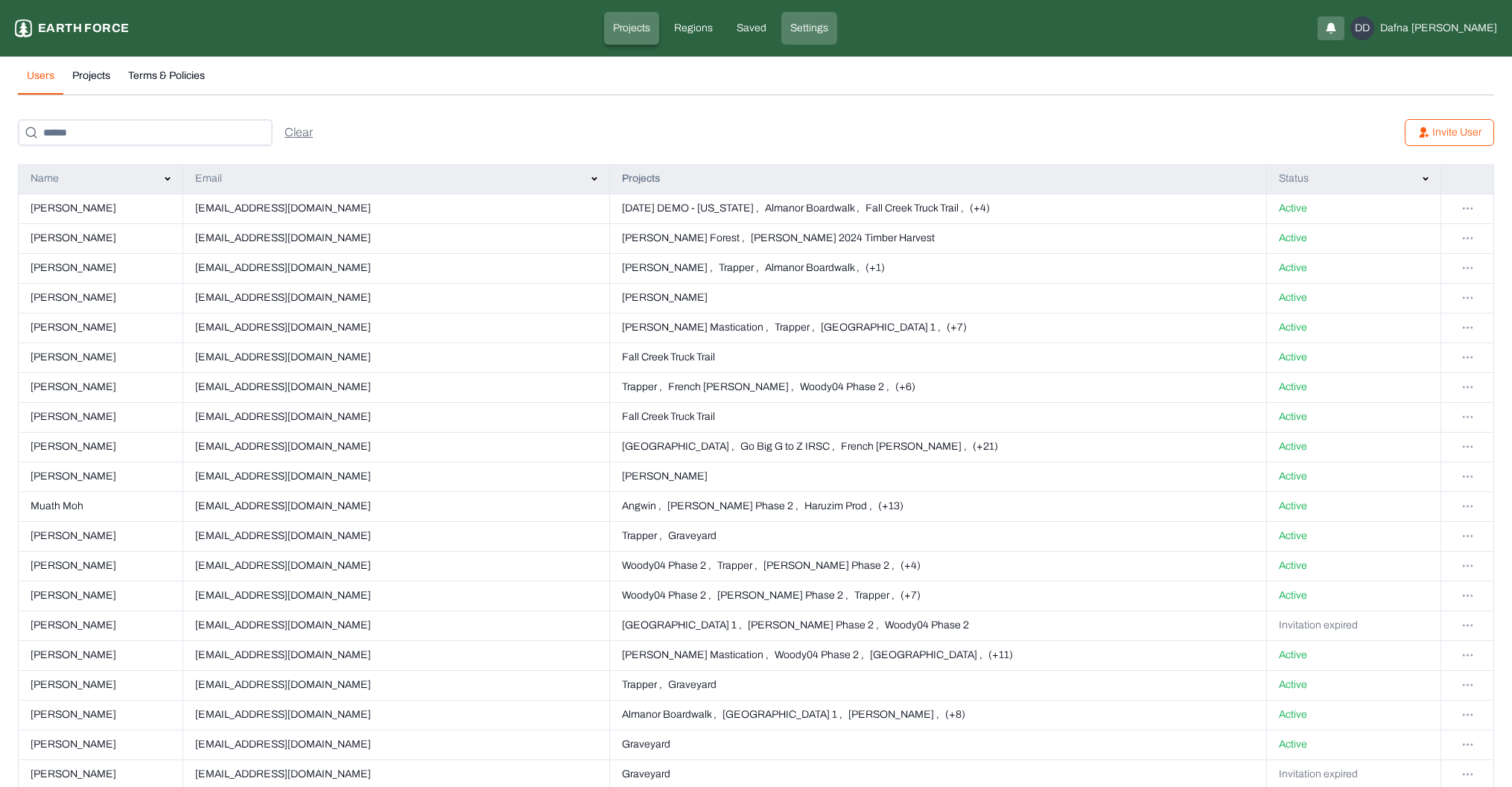
click at [645, 22] on p "Projects" at bounding box center [632, 28] width 38 height 15
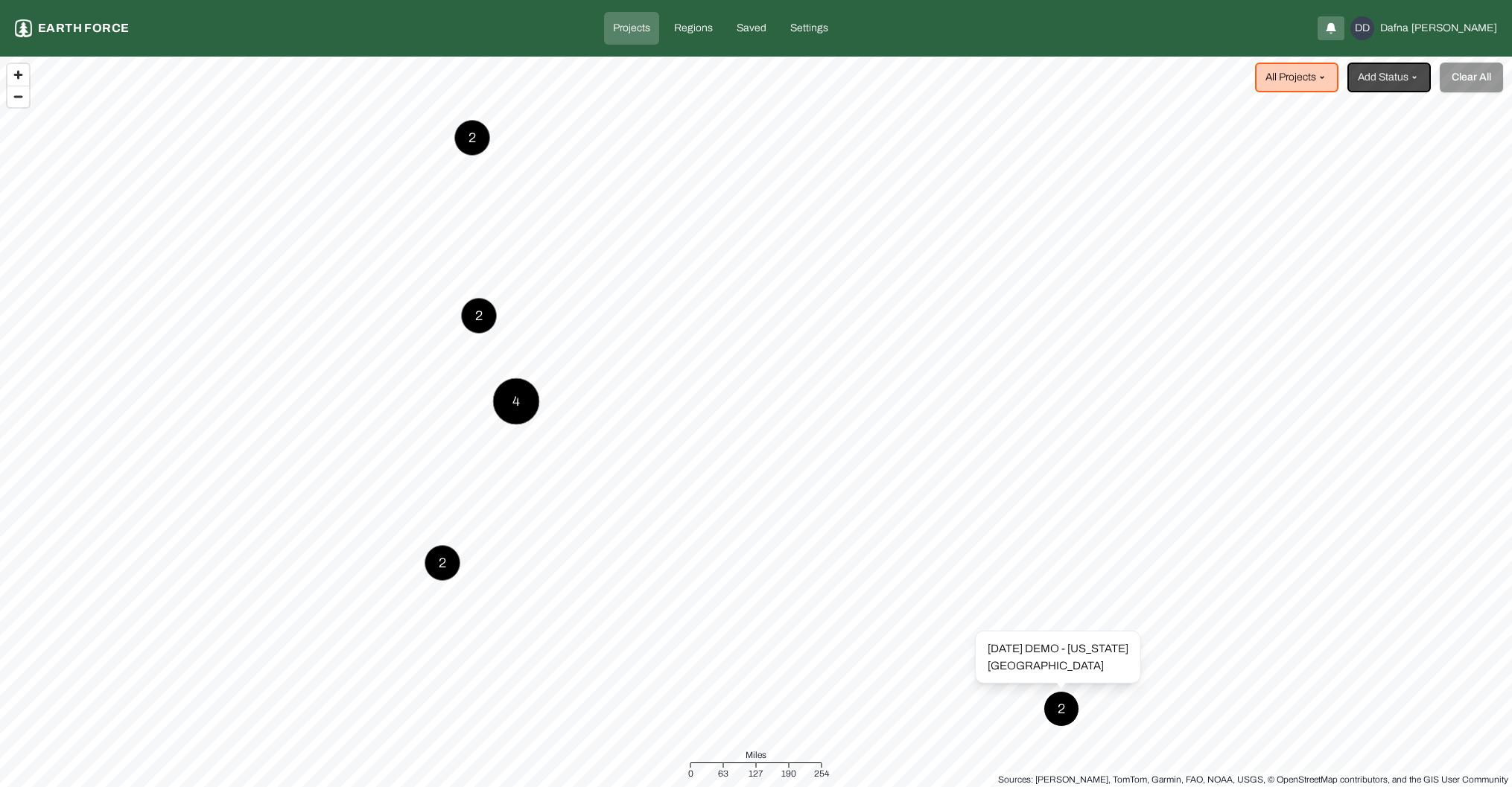
click at [1068, 708] on div "2" at bounding box center [1061, 709] width 36 height 36
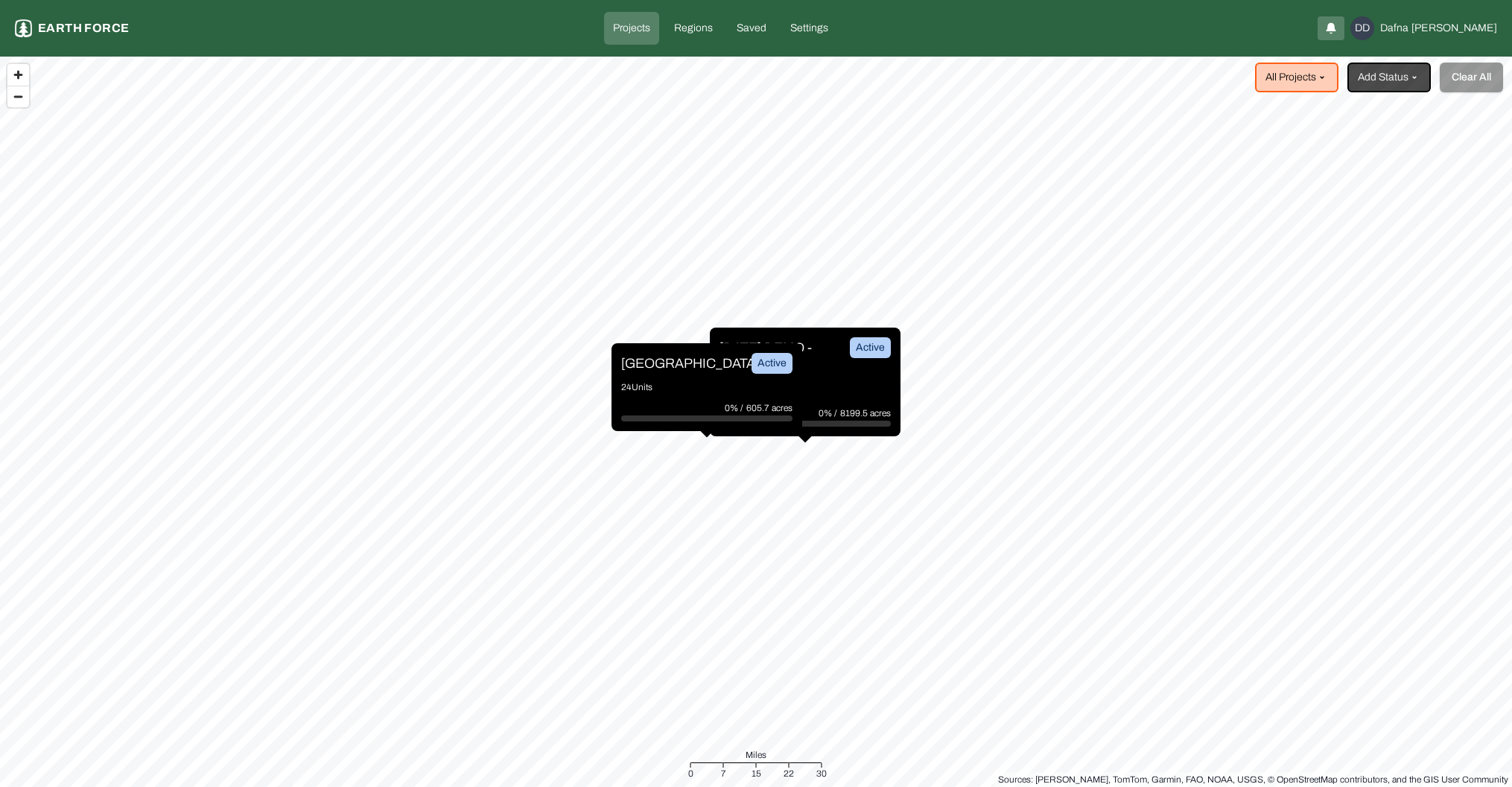
click at [849, 381] on div "[DATE] DEMO - [US_STATE] Active 72 Units 0% / 8199.5 acres" at bounding box center [805, 382] width 191 height 109
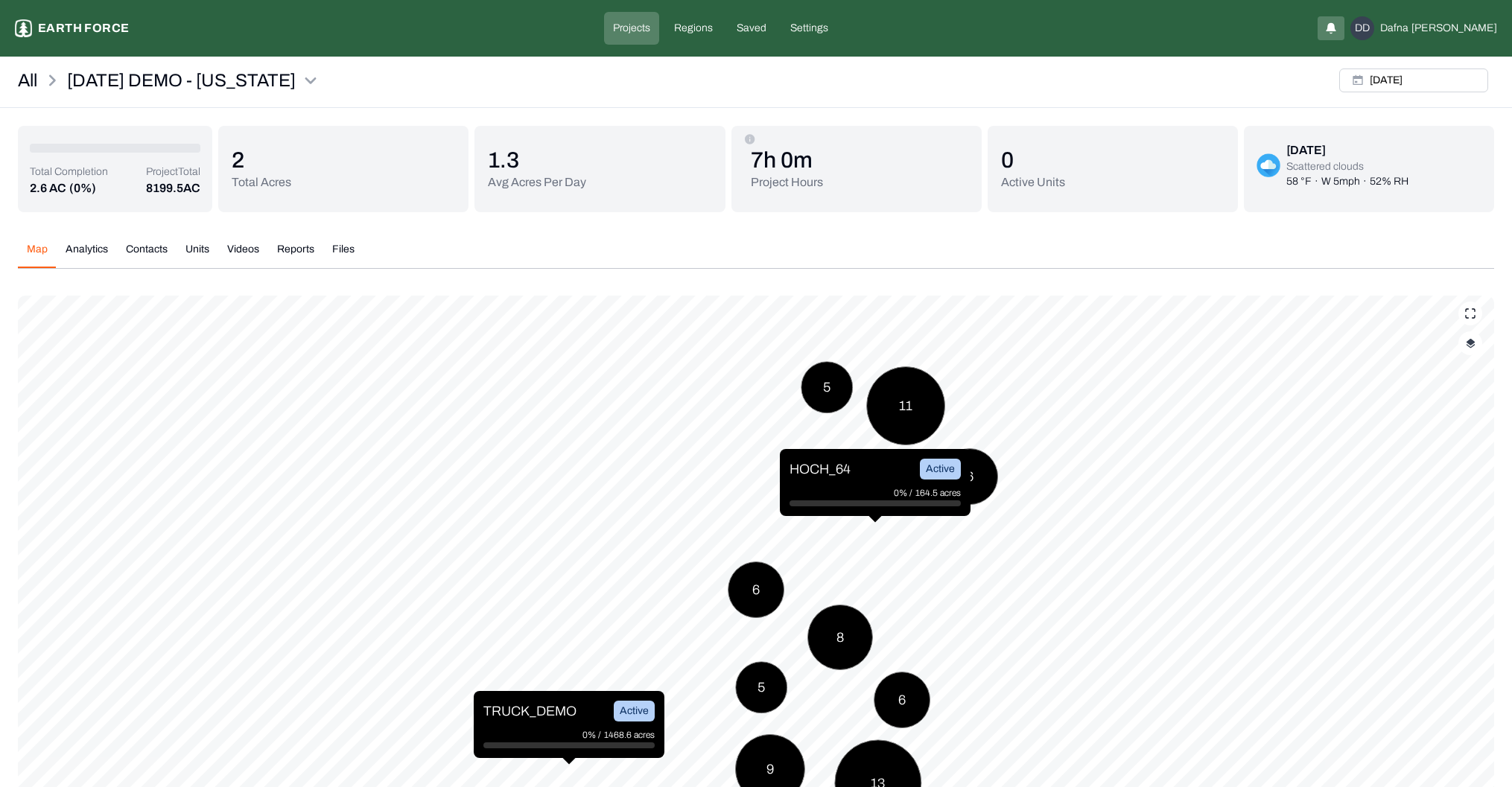
click at [1471, 345] on img "button" at bounding box center [1471, 343] width 10 height 10
click at [1443, 468] on button "Prescription Status" at bounding box center [1456, 467] width 26 height 15
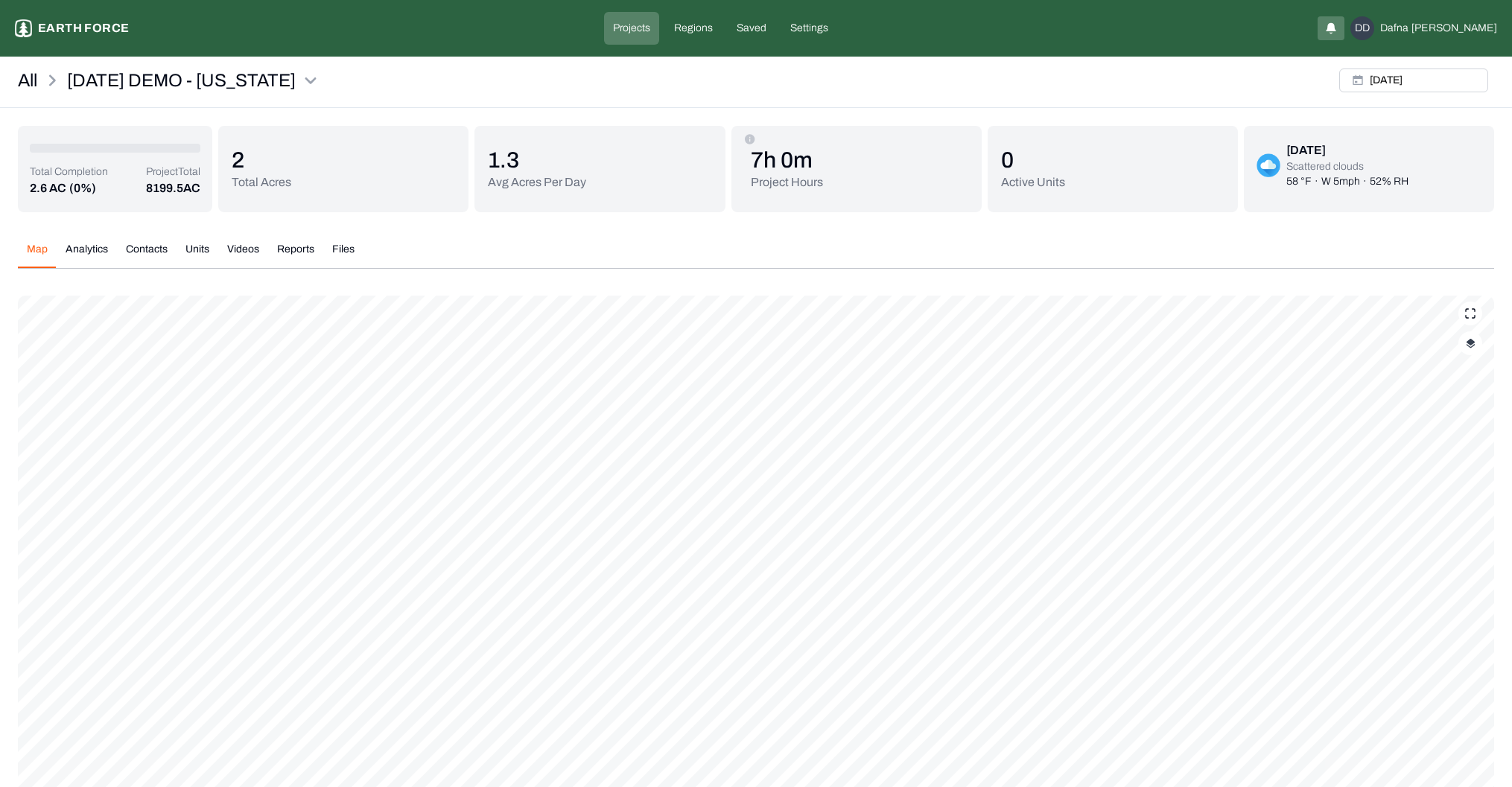
click at [927, 930] on html "[DATE] DEMO - [US_STATE] Earth force Projects Regions Saved Settings DD Dafna […" at bounding box center [756, 464] width 1512 height 930
click at [908, 930] on html "[DATE] DEMO - [US_STATE] Earth force Projects Regions Saved Settings DD Dafna […" at bounding box center [756, 464] width 1512 height 930
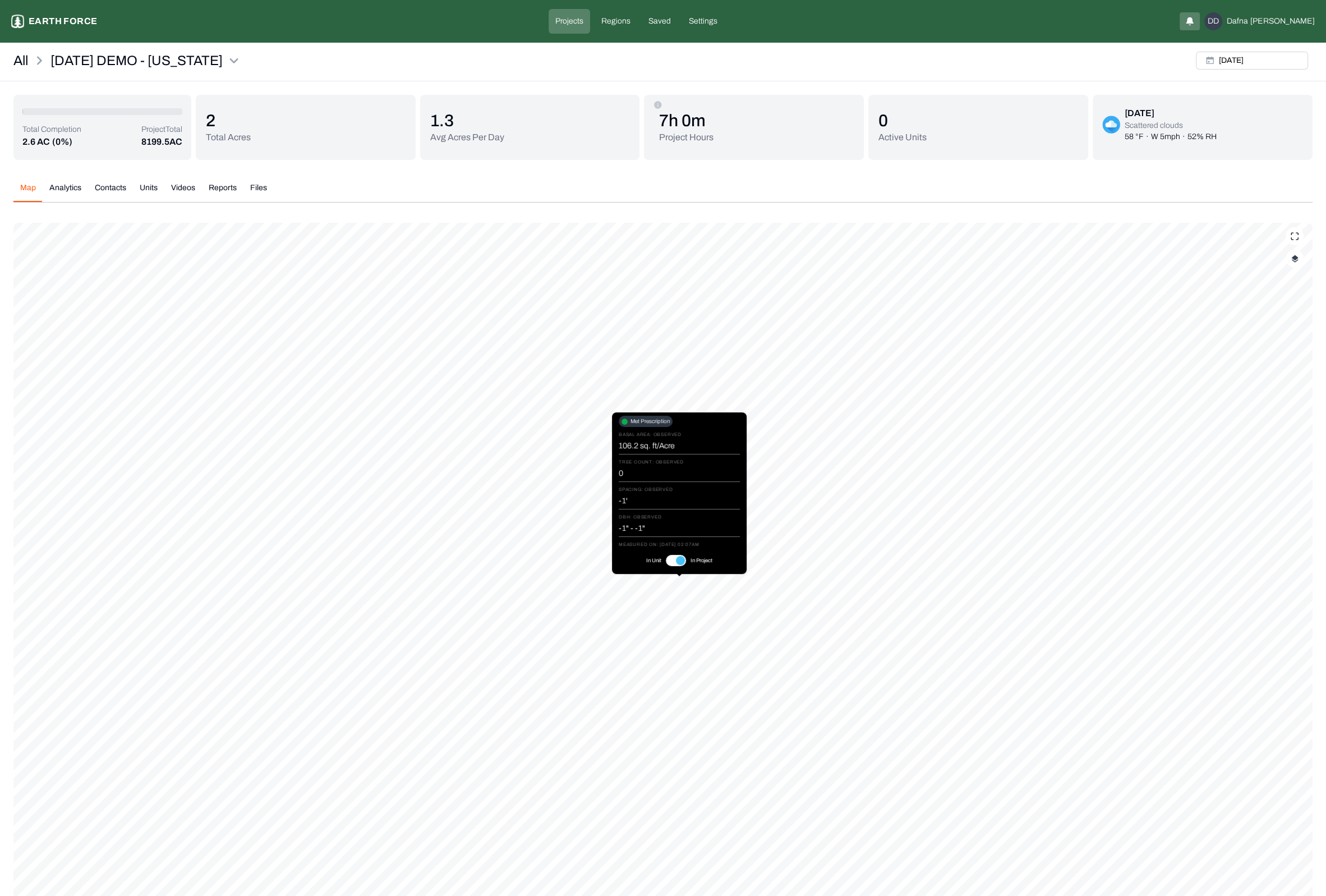
click at [216, 189] on button "Reports" at bounding box center [223, 192] width 42 height 20
